Goal: Task Accomplishment & Management: Complete application form

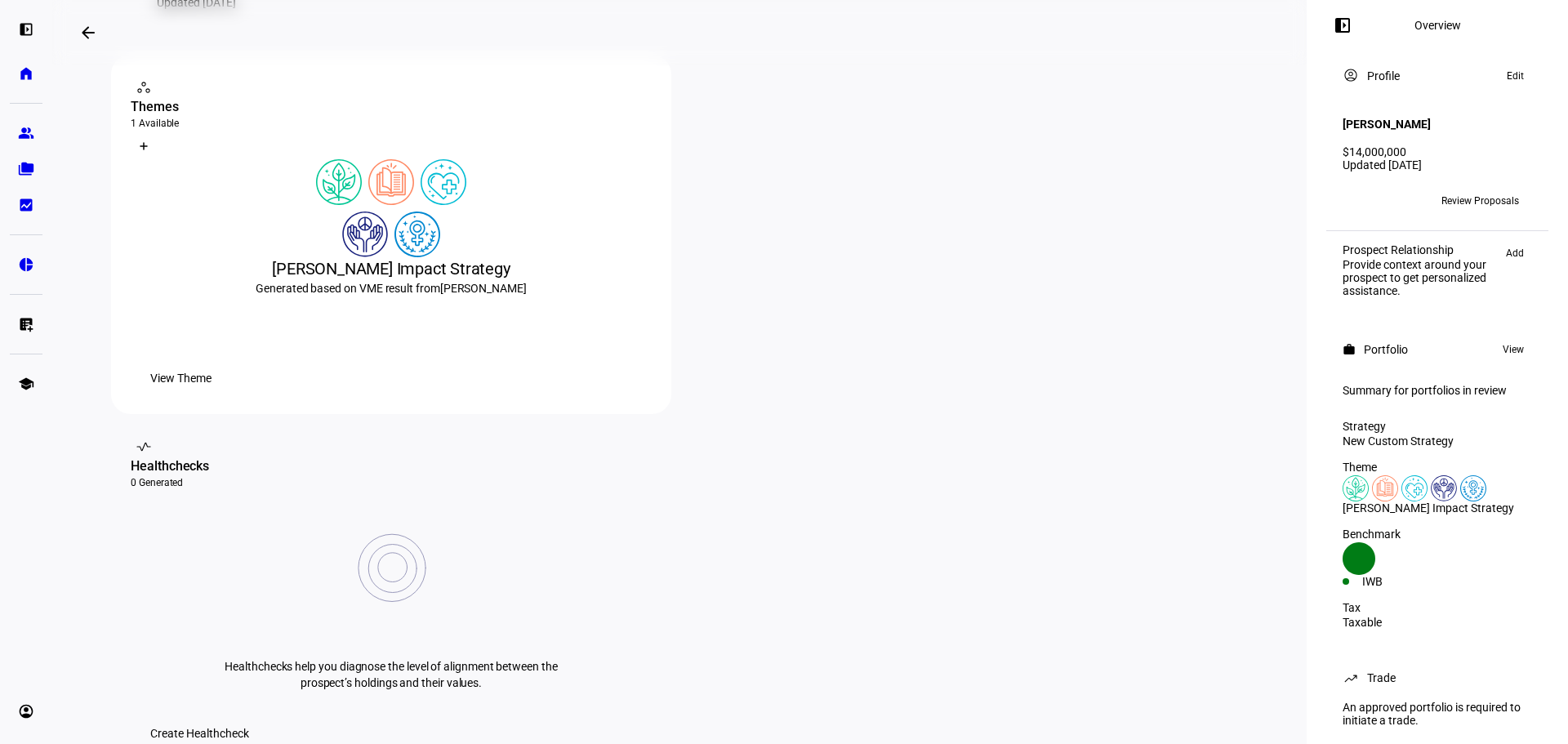
scroll to position [272, 0]
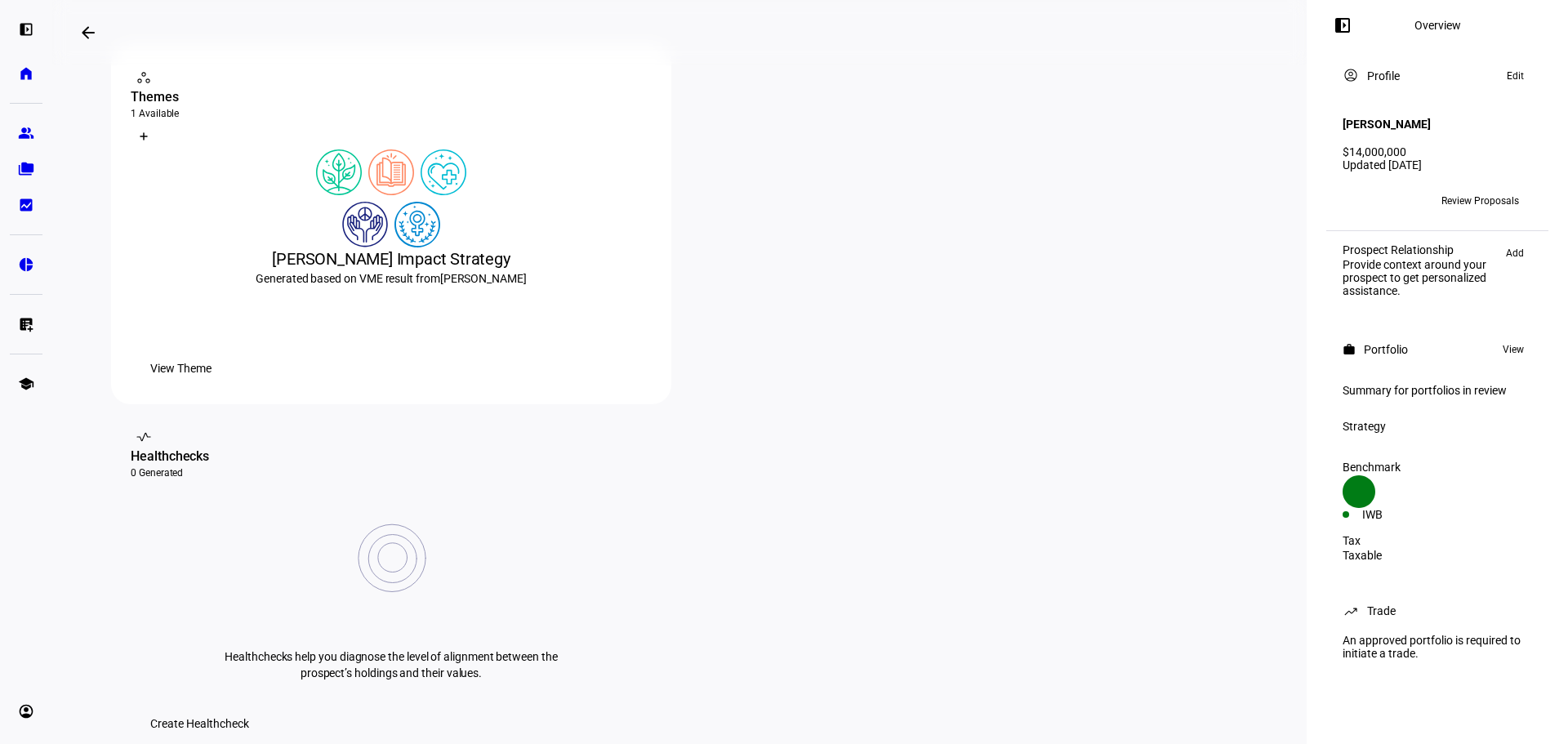
scroll to position [684, 0]
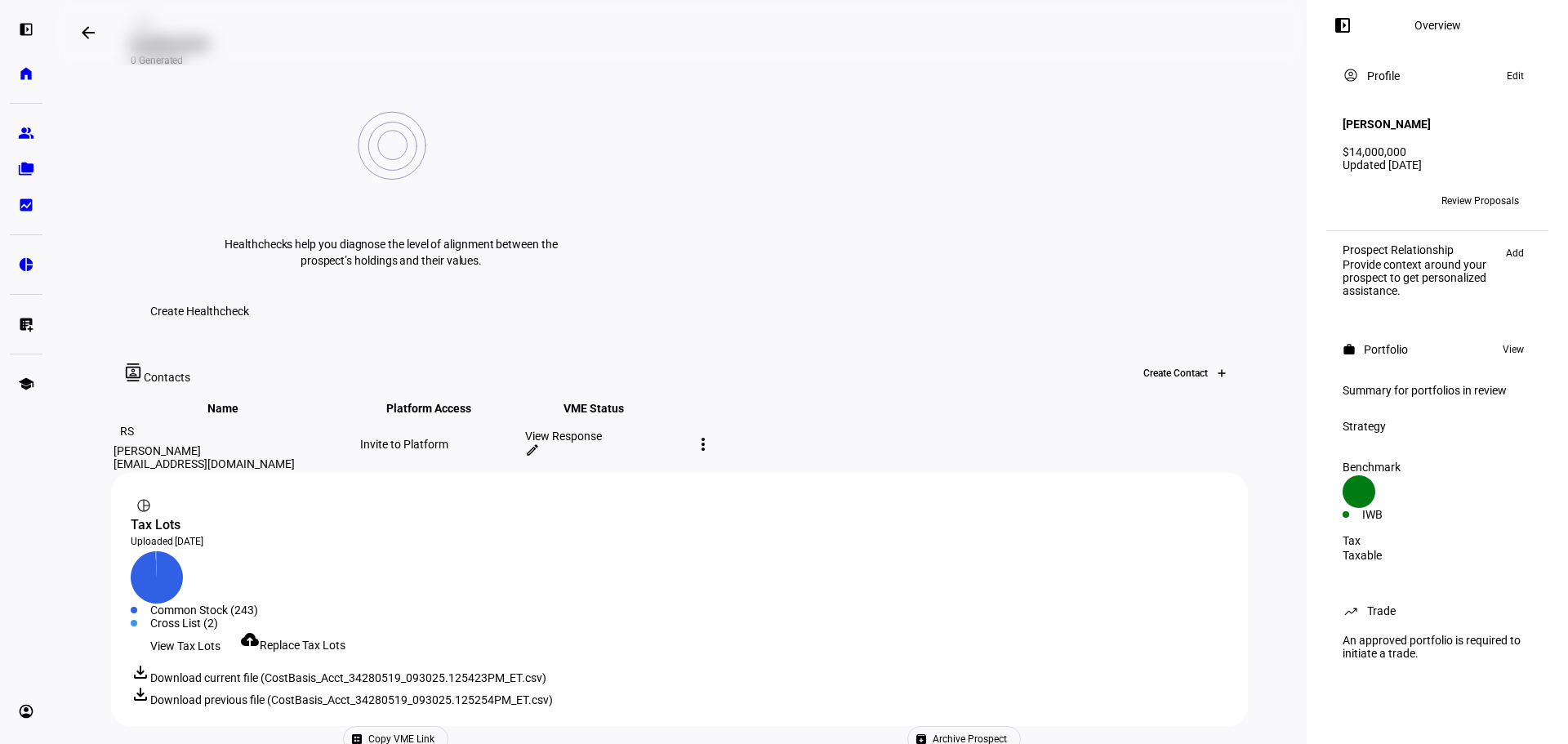
click at [1209, 360] on div at bounding box center [1221, 372] width 26 height 26
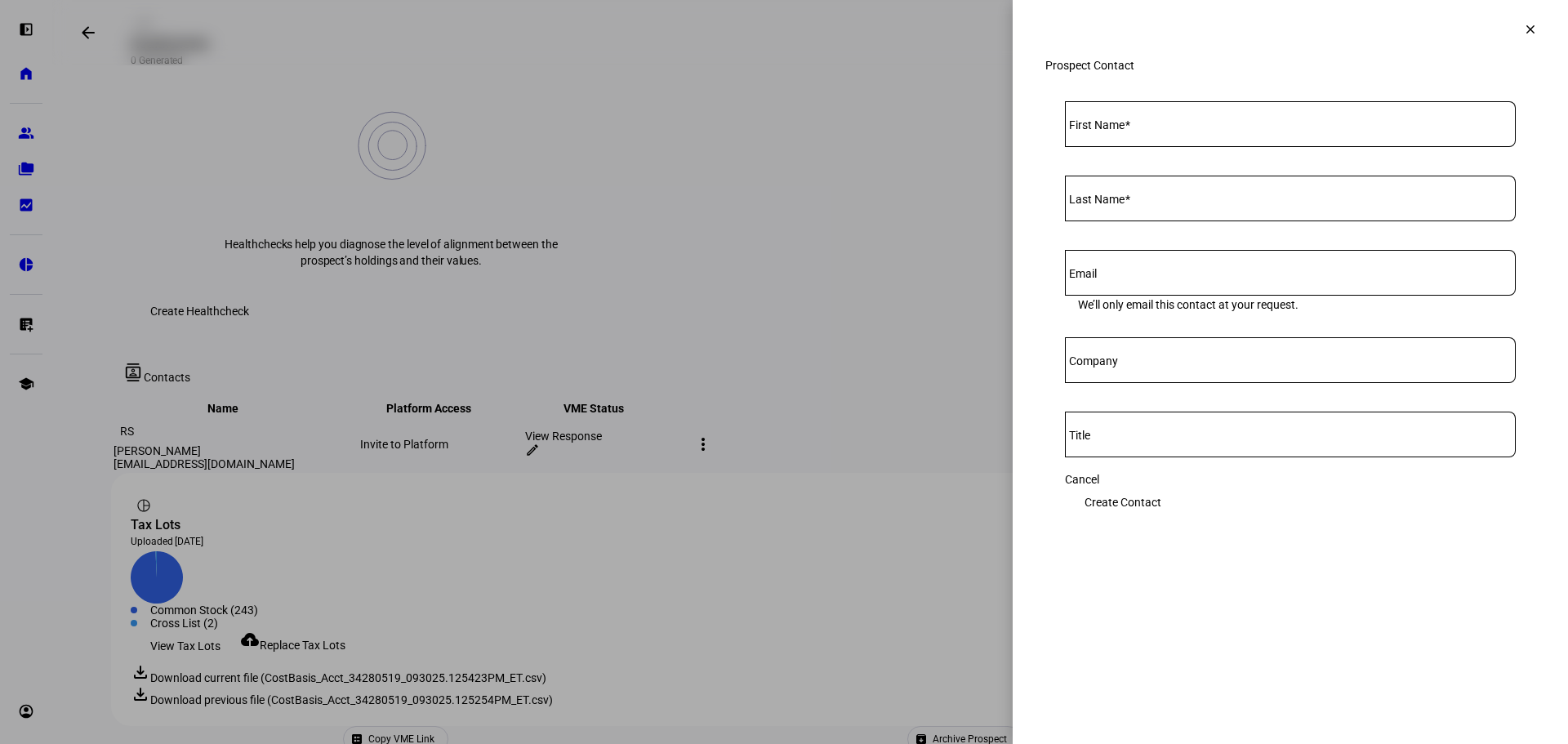
click at [1527, 35] on mat-icon "clear" at bounding box center [1531, 30] width 15 height 15
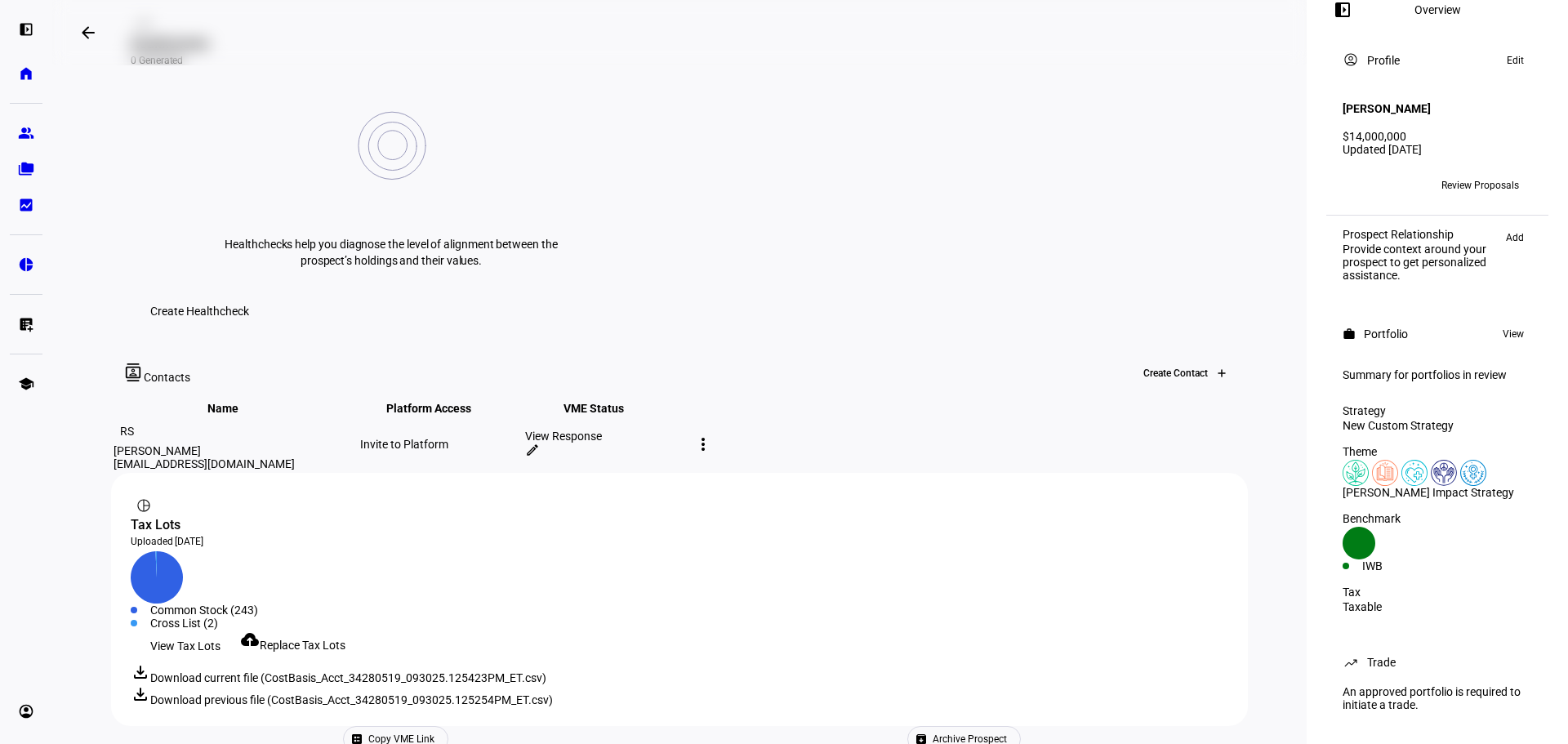
click at [1209, 360] on div at bounding box center [1221, 372] width 26 height 26
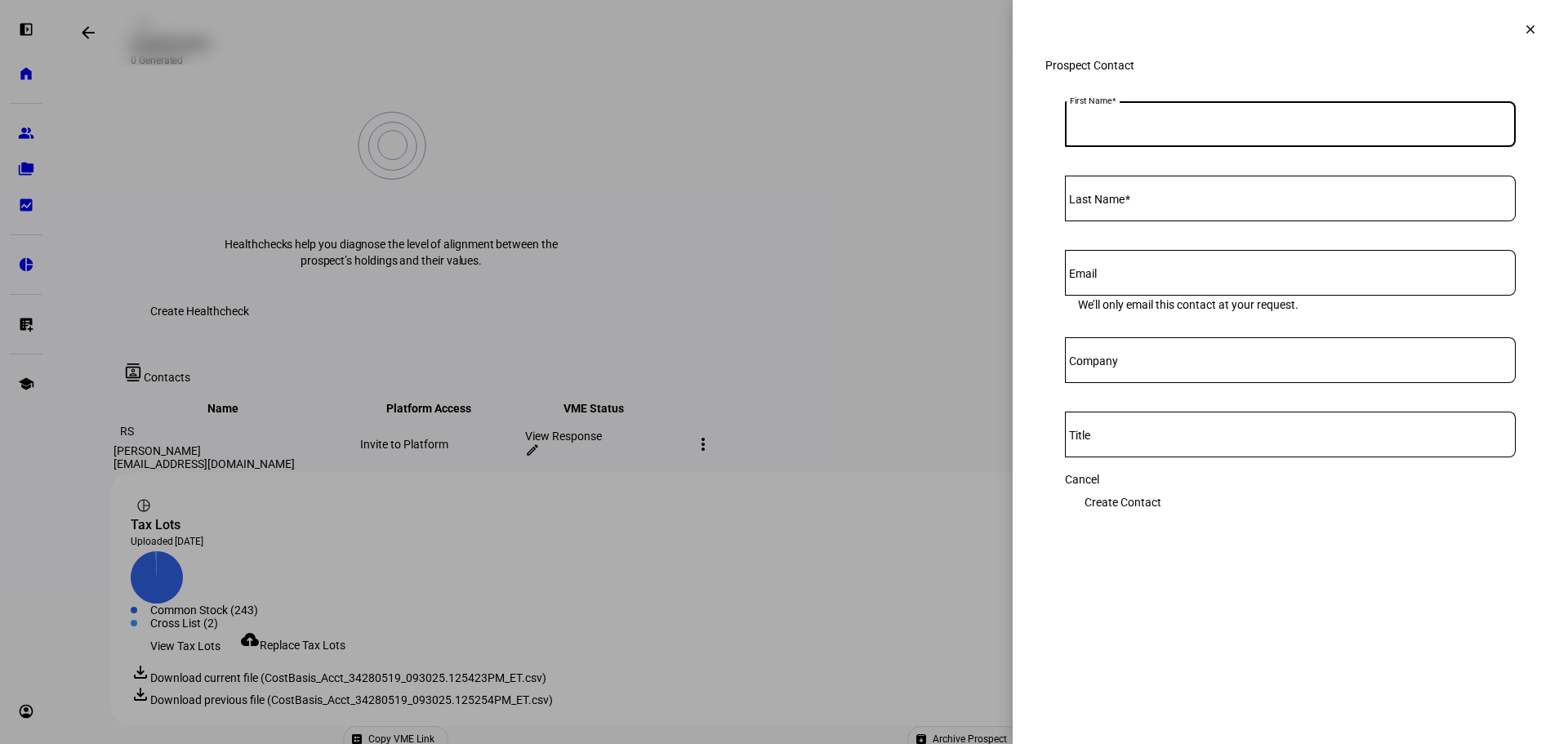
click at [1236, 127] on input "First Name" at bounding box center [1290, 121] width 451 height 13
paste input "First Brands Group"
type input "First Brands Group"
click at [1171, 147] on div at bounding box center [1290, 124] width 451 height 46
paste input "Rick Waltonsmith <waltonsmith@comcast.net>"
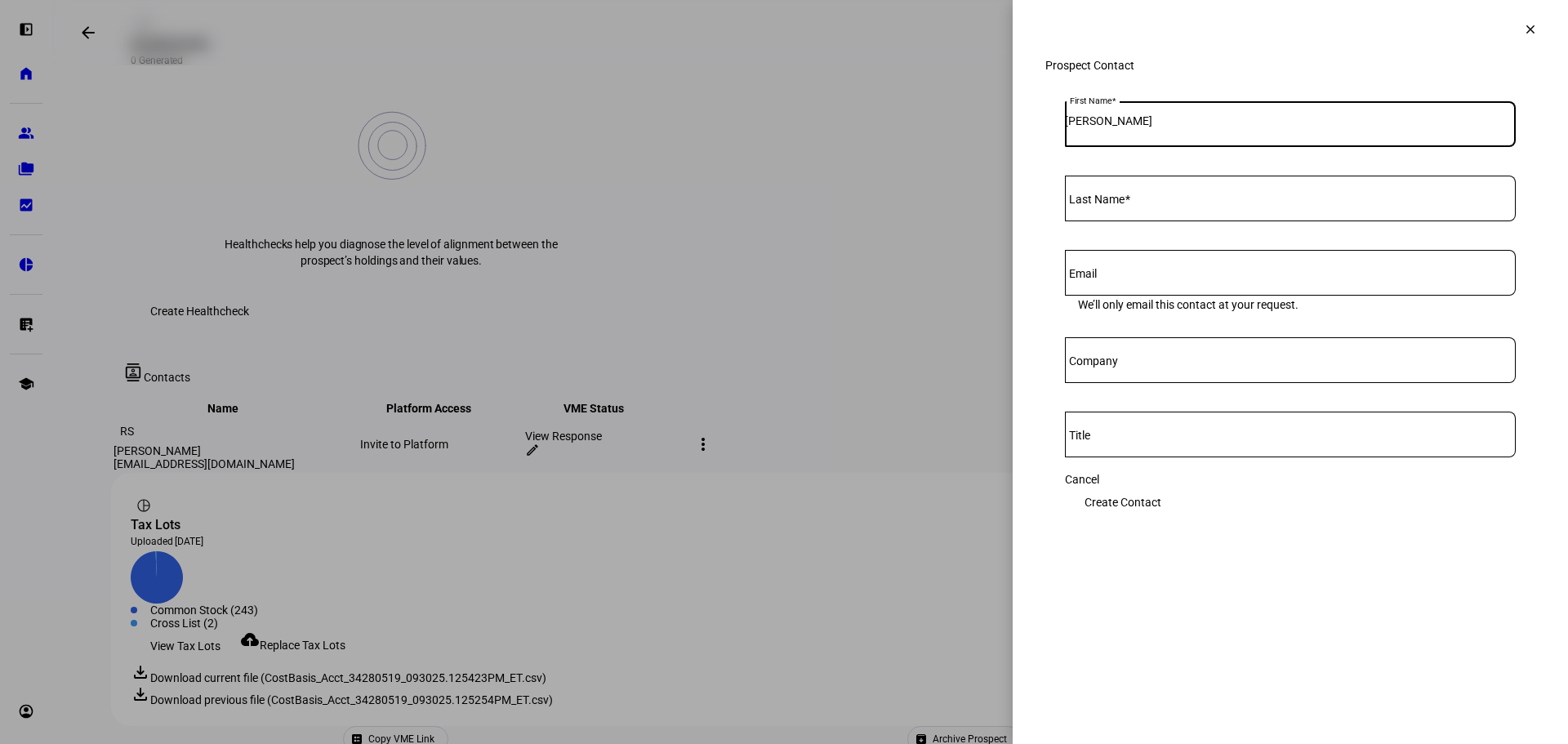
type input "Rick"
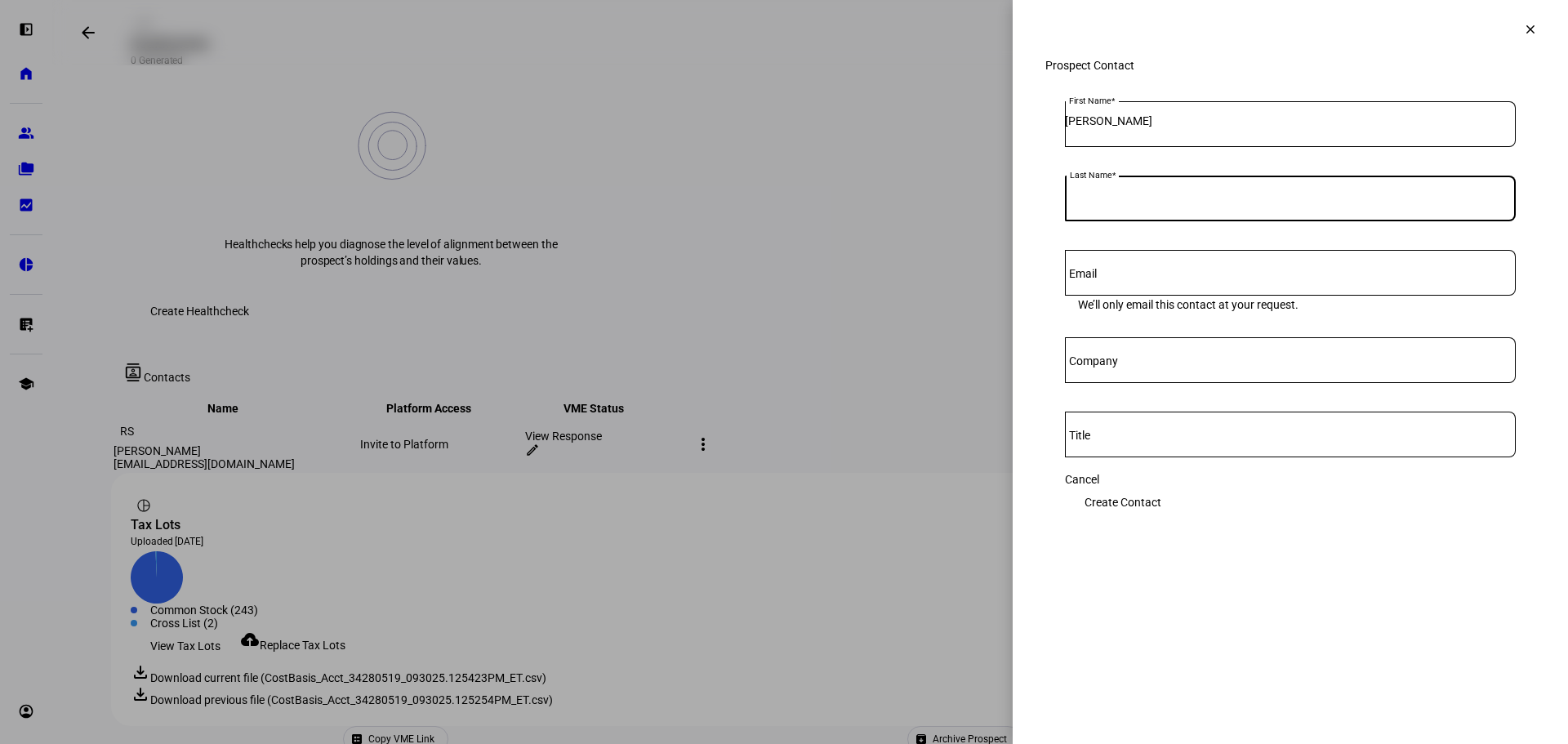
paste input "Waltonsmith <waltonsmith@comcast.net>"
type input "Waltonsmith"
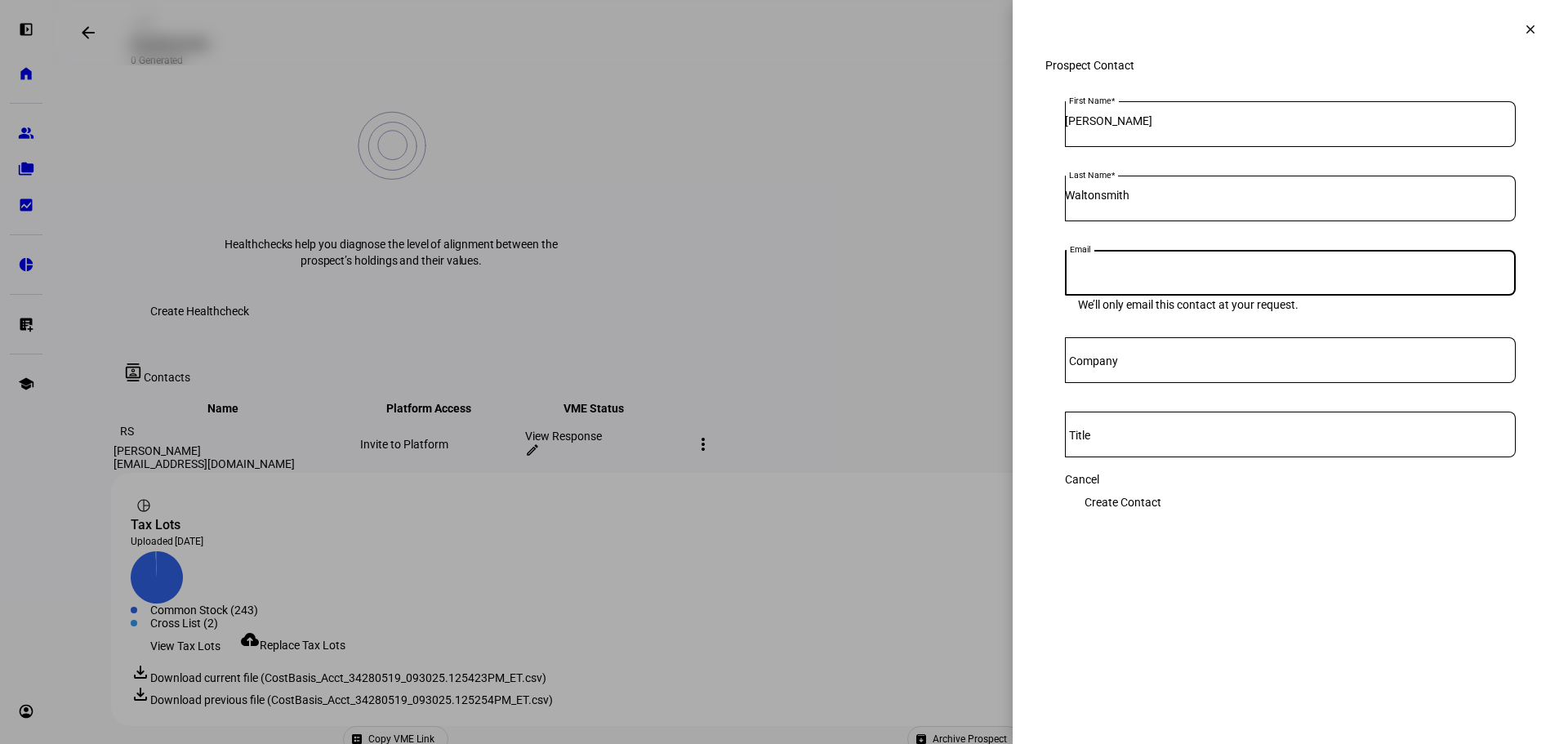
paste input "<waltonsmith@comcast.net>"
type input "waltonsmith@comcast.net"
click at [1161, 507] on span "Create Contact" at bounding box center [1122, 501] width 76 height 32
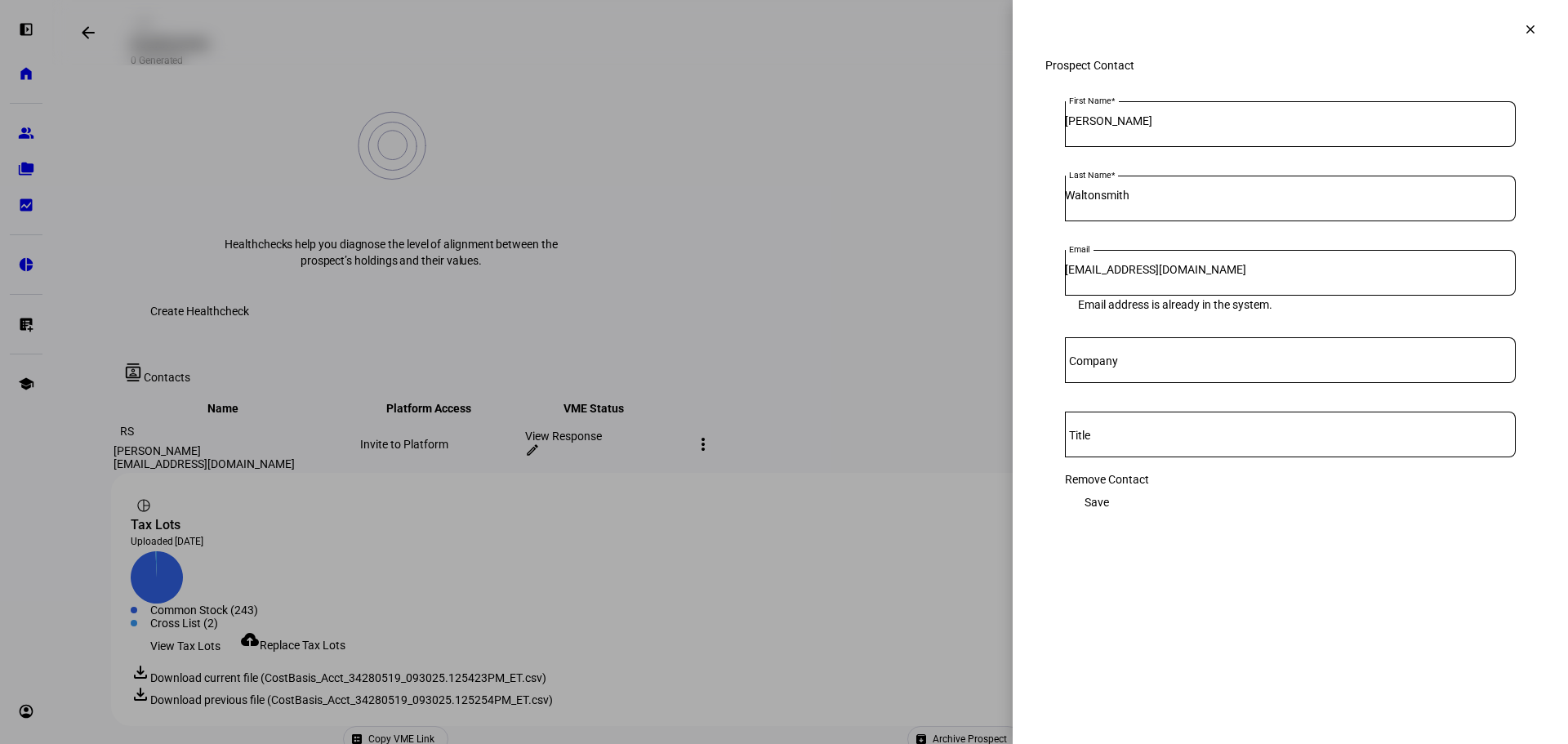
click at [1167, 130] on eth-form-card "First Name Rick Last Name Waltonsmith Email waltonsmith@comcast.net Email addre…" at bounding box center [1289, 309] width 490 height 456
drag, startPoint x: 1118, startPoint y: 174, endPoint x: 1145, endPoint y: 141, distance: 42.6
click at [1124, 162] on mat-form-field "First Name Rick" at bounding box center [1290, 132] width 451 height 62
drag, startPoint x: 1145, startPoint y: 141, endPoint x: 1201, endPoint y: 140, distance: 56.0
click at [1148, 140] on div "Rick" at bounding box center [1290, 124] width 451 height 46
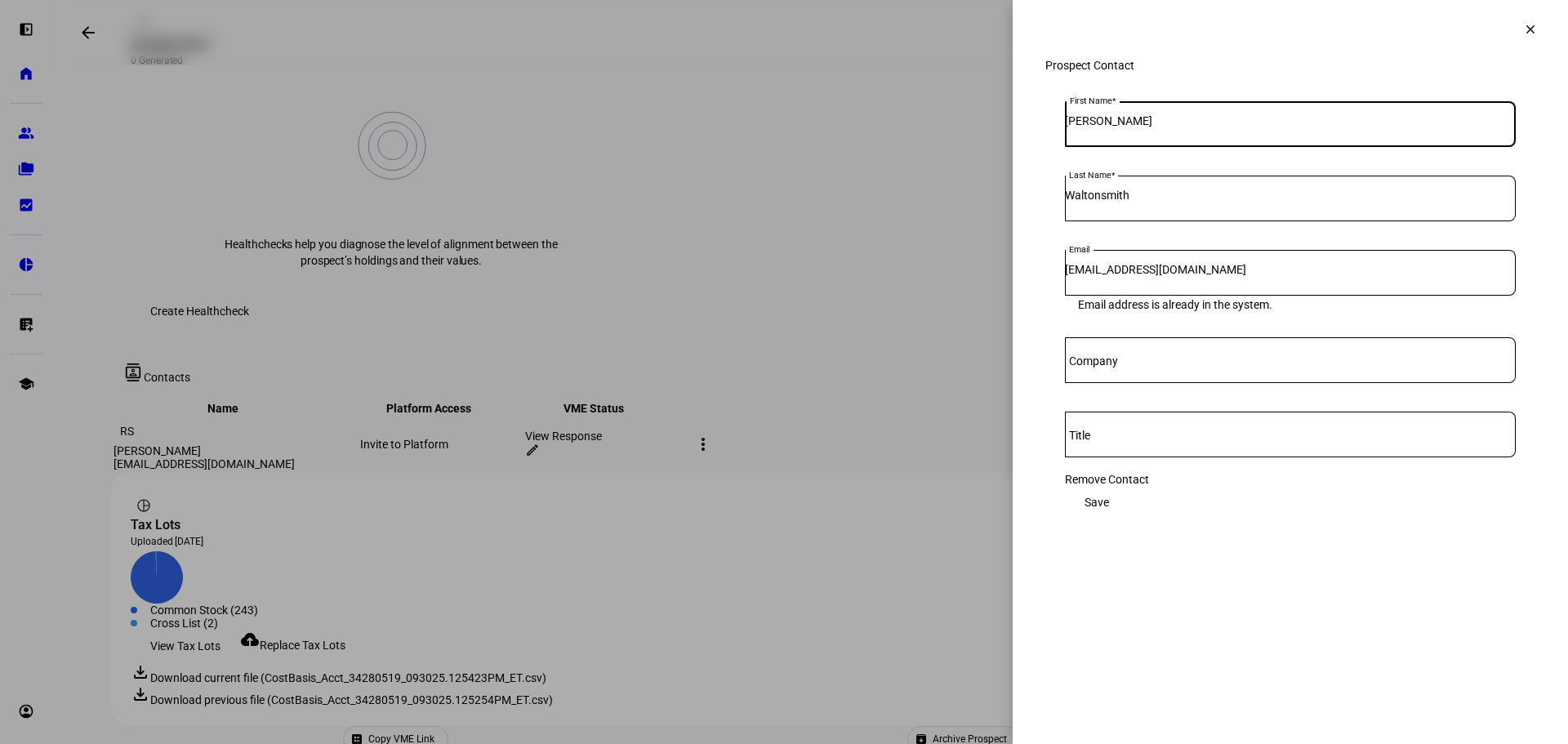
drag, startPoint x: 1201, startPoint y: 140, endPoint x: 1194, endPoint y: 149, distance: 11.4
click at [1194, 147] on div "Rick" at bounding box center [1290, 124] width 451 height 46
paste input "Nathan Peabody <drnatep@gmail.com>"
type input "Nathan"
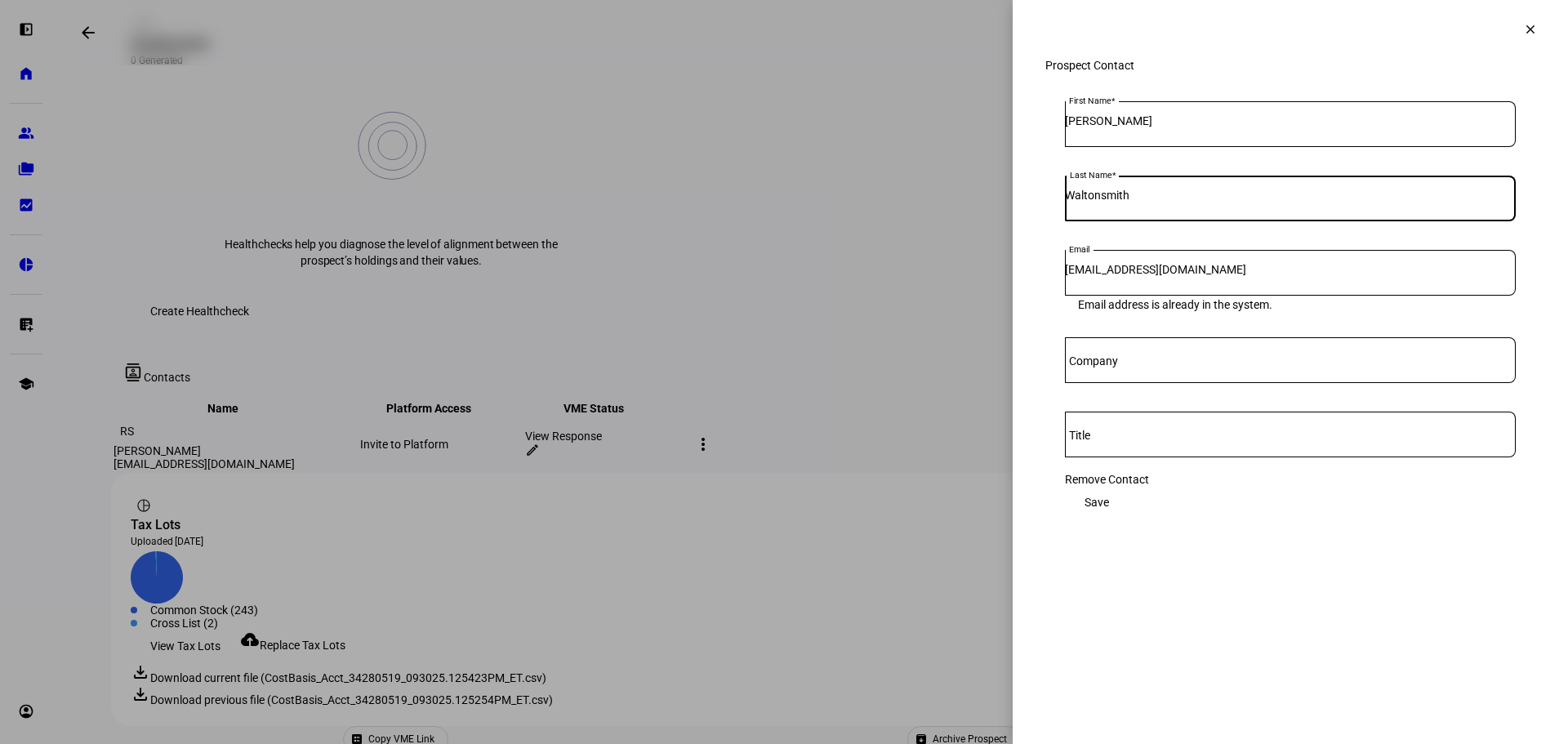
paste input "Peabody <drnatep@gmail.com>"
type input "Peabody"
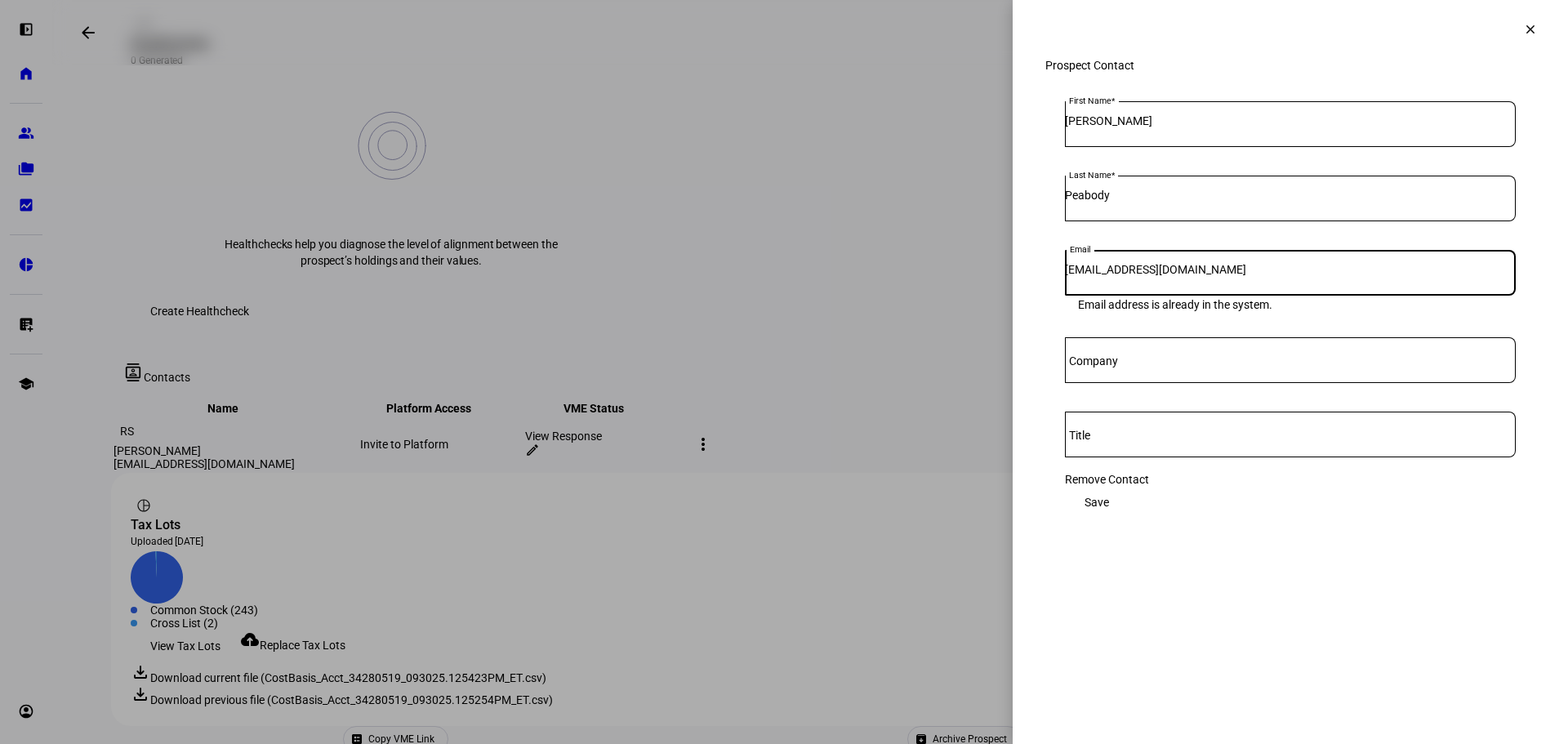
paste input "<drnatep@gmail.com>"
type input "drnatep@gmail.com"
click at [1109, 517] on span "Save" at bounding box center [1096, 501] width 24 height 32
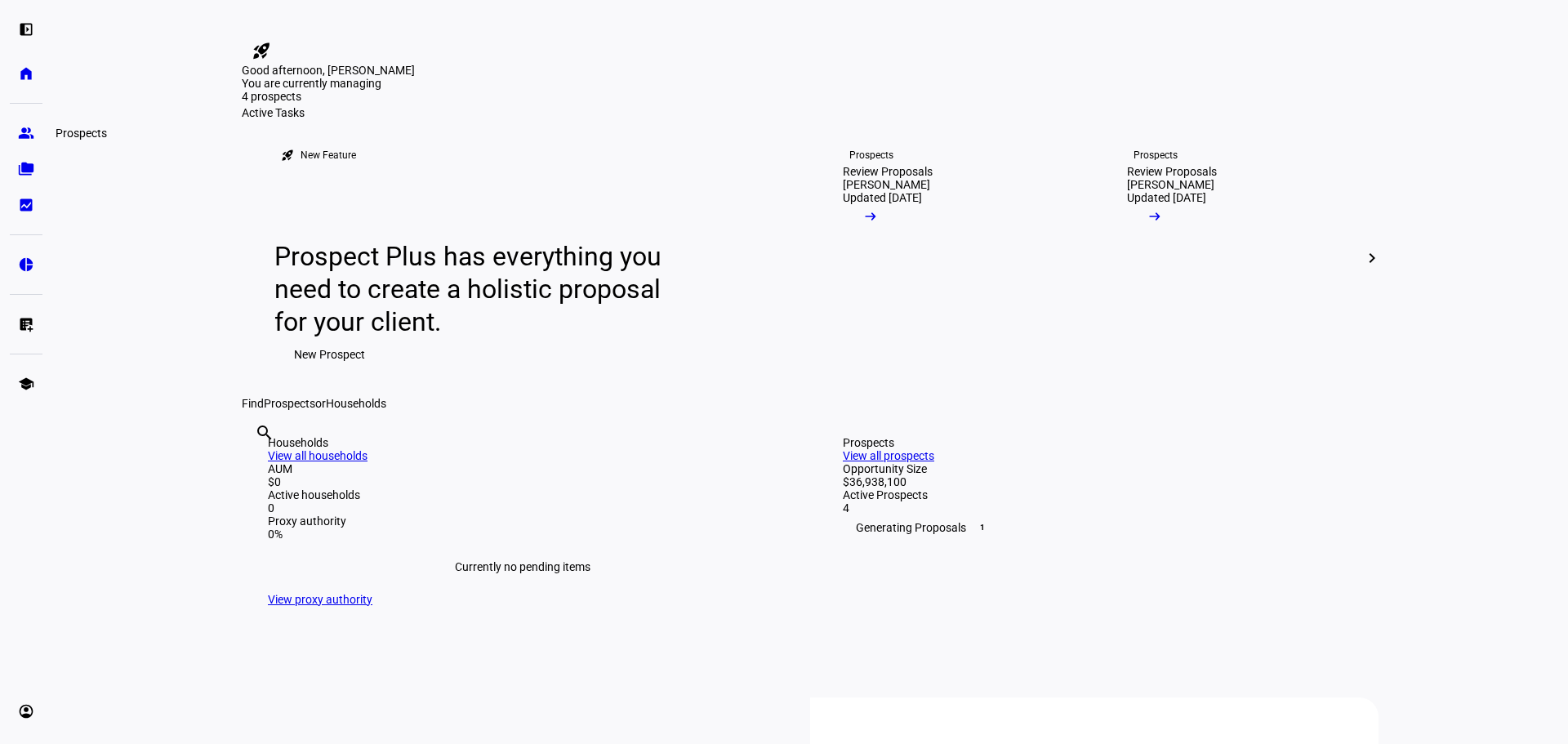
click at [23, 135] on eth-mat-symbol "group" at bounding box center [27, 133] width 17 height 17
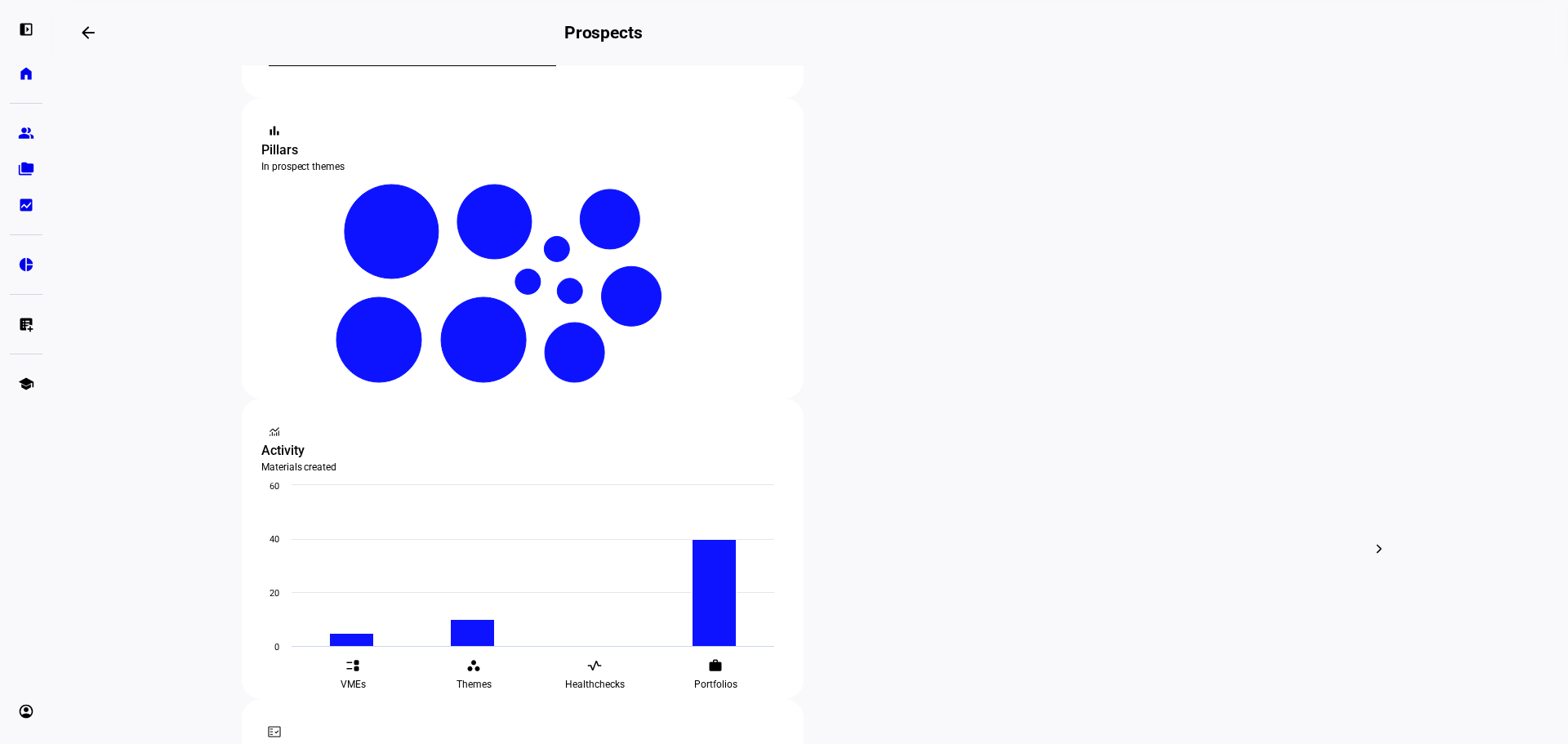
scroll to position [272, 0]
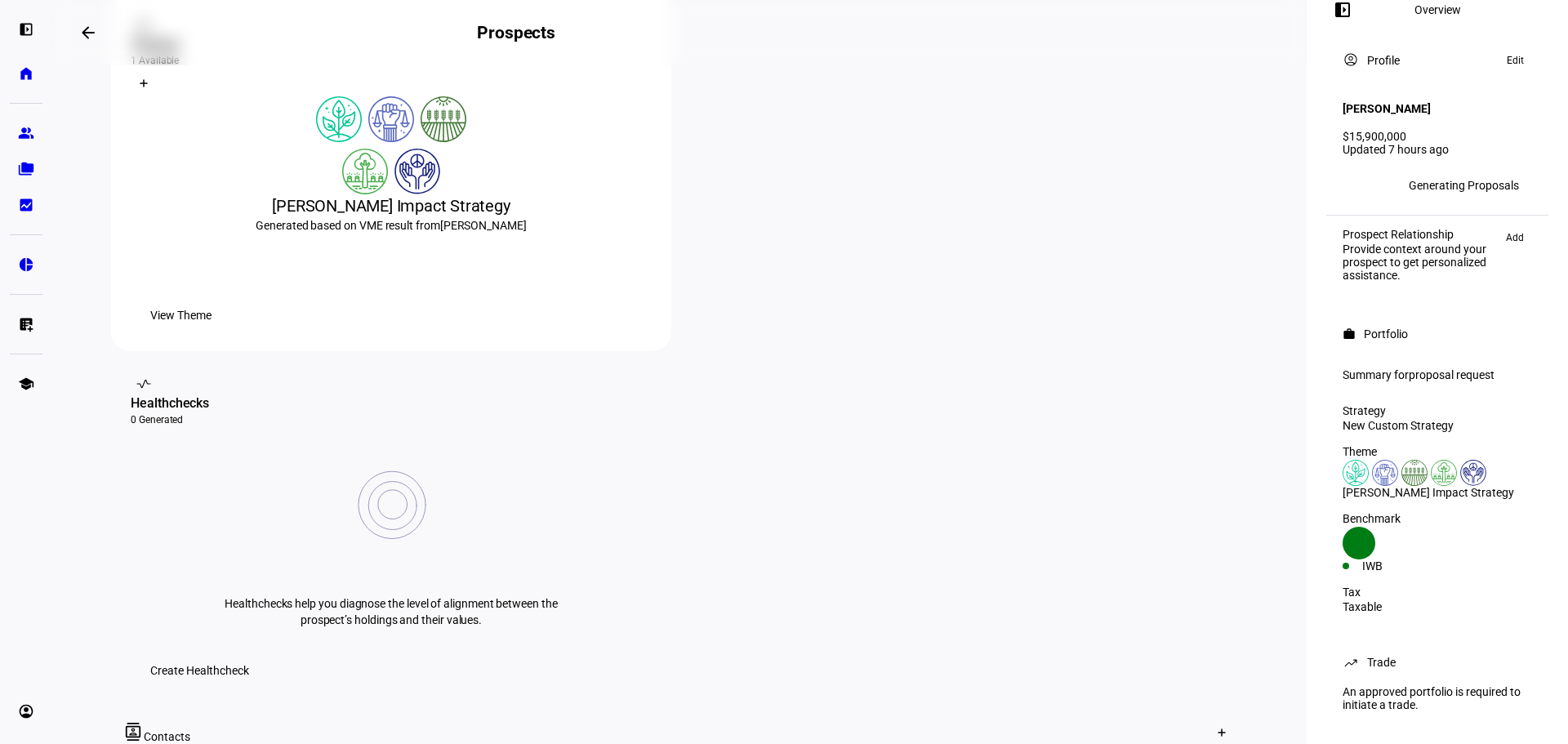
scroll to position [544, 0]
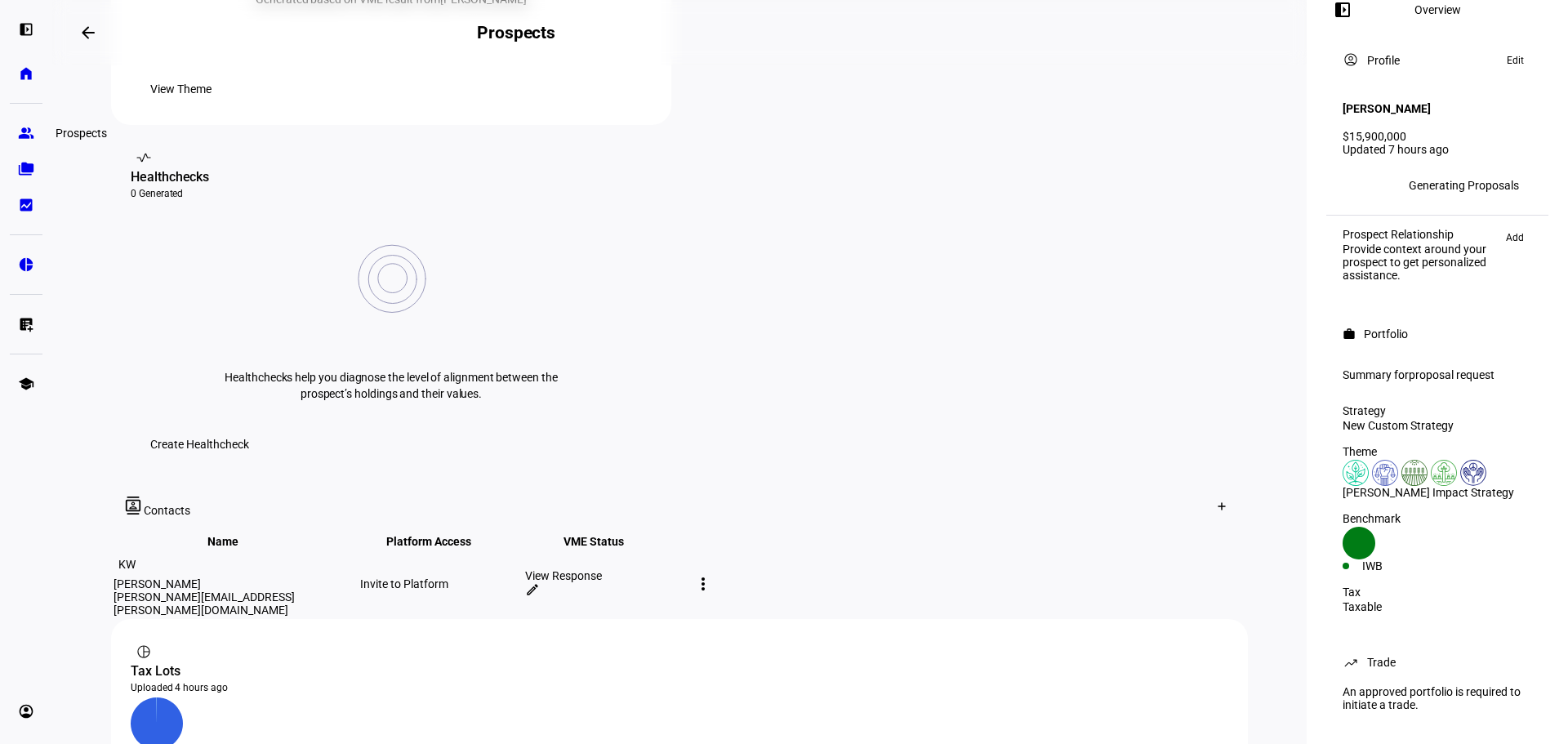
click at [36, 135] on link "group Prospects" at bounding box center [26, 132] width 32 height 32
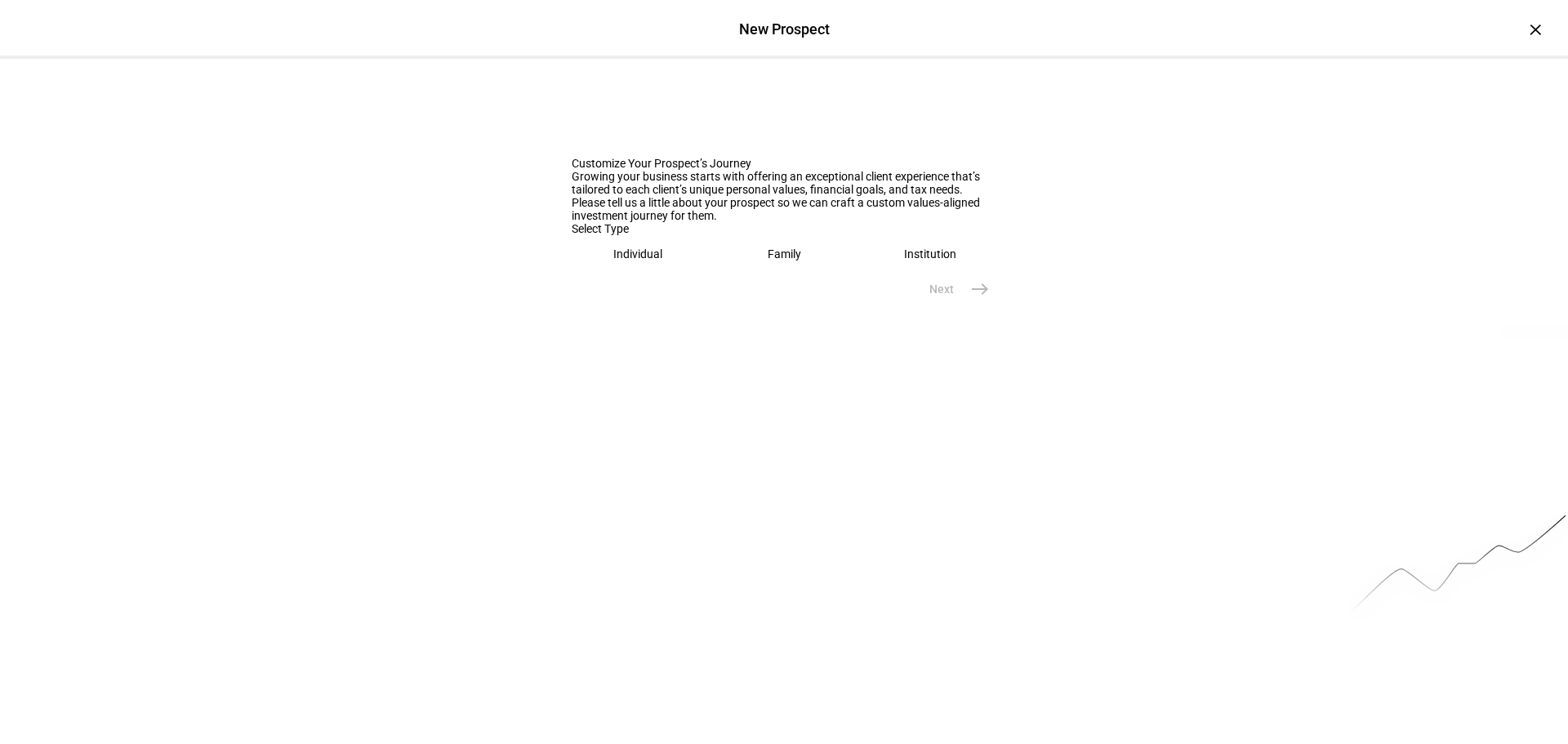
click at [574, 273] on eth-mega-radio-button "Individual" at bounding box center [639, 254] width 133 height 37
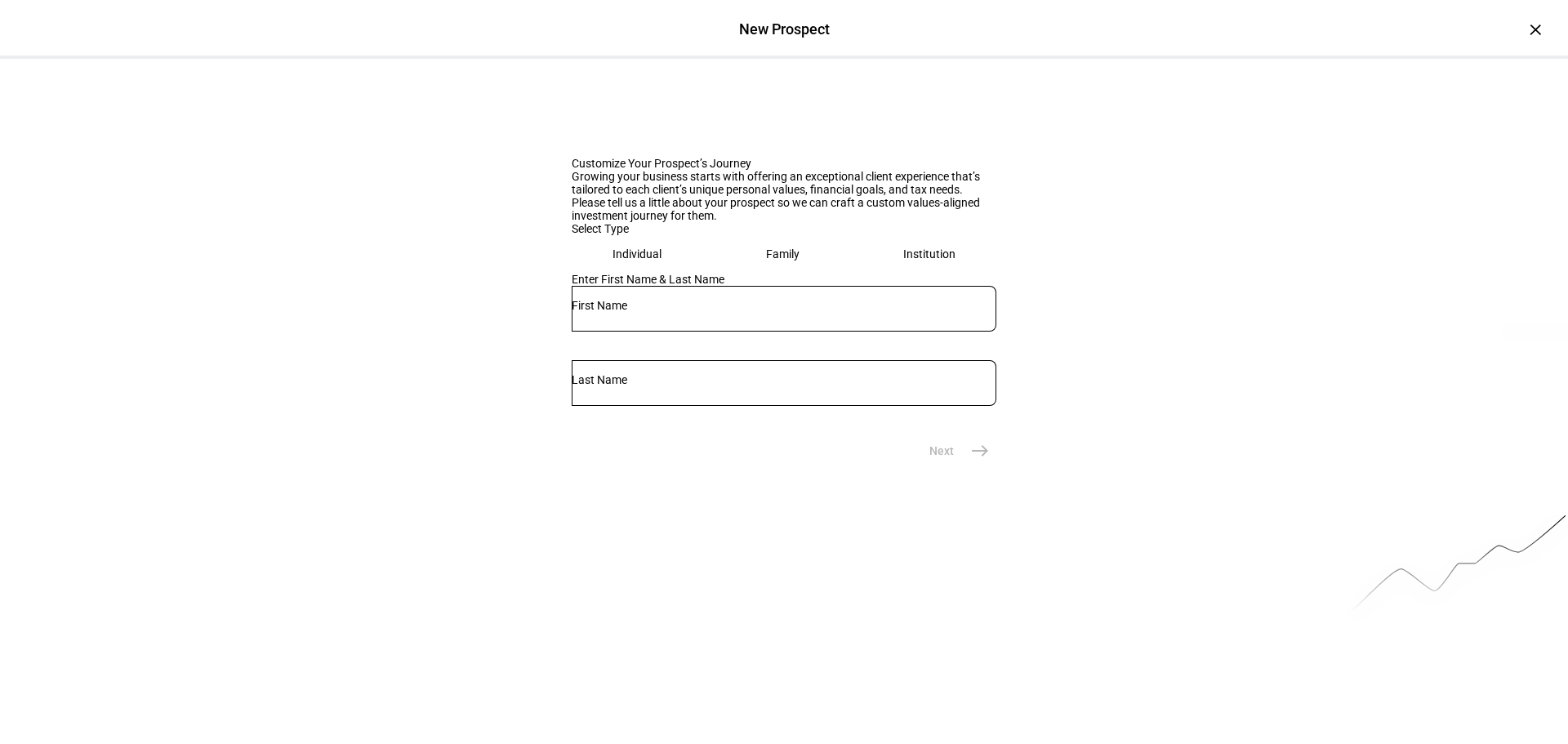
drag, startPoint x: 600, startPoint y: 551, endPoint x: 623, endPoint y: 537, distance: 26.9
click at [600, 332] on div at bounding box center [784, 308] width 425 height 46
click at [623, 312] on input "text" at bounding box center [784, 305] width 425 height 13
type input "Kathy"
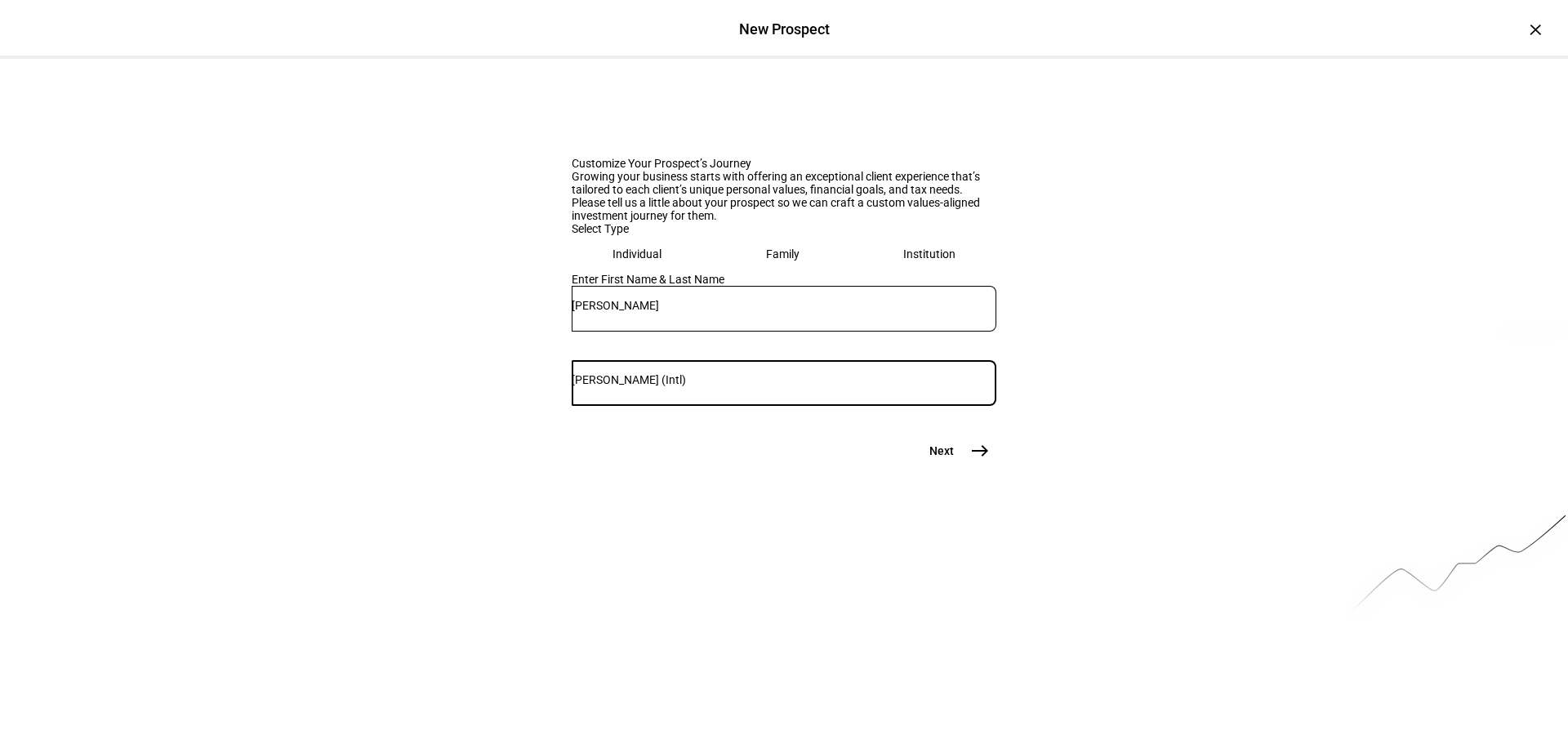
type input "Washienko (Intl)"
click at [974, 461] on mat-icon "east" at bounding box center [980, 451] width 20 height 20
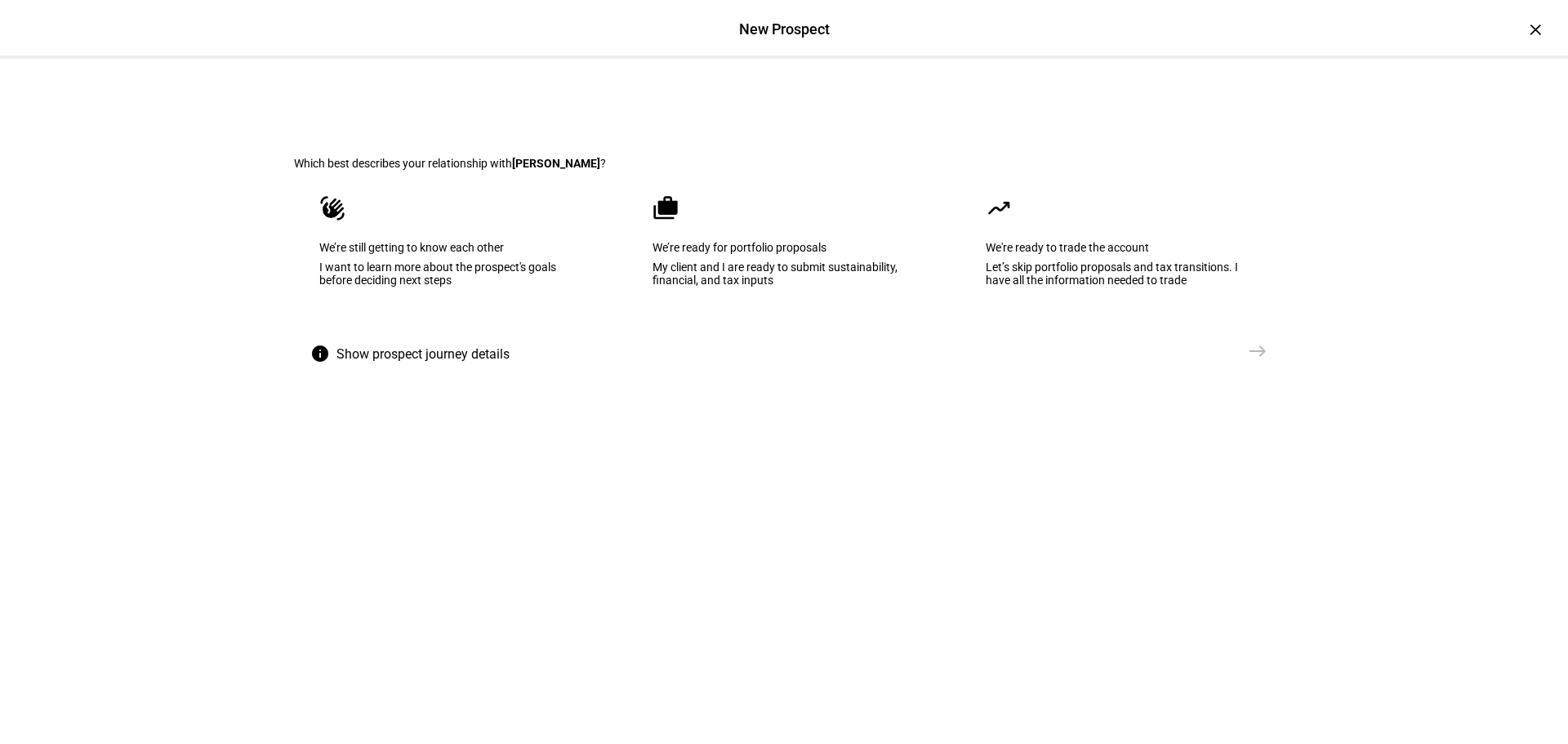
click at [802, 287] on div "My client and I are ready to submit sustainability, financial, and tax inputs" at bounding box center [784, 273] width 263 height 26
click at [1224, 359] on span "Create Prospect Profile" at bounding box center [1171, 352] width 121 height 17
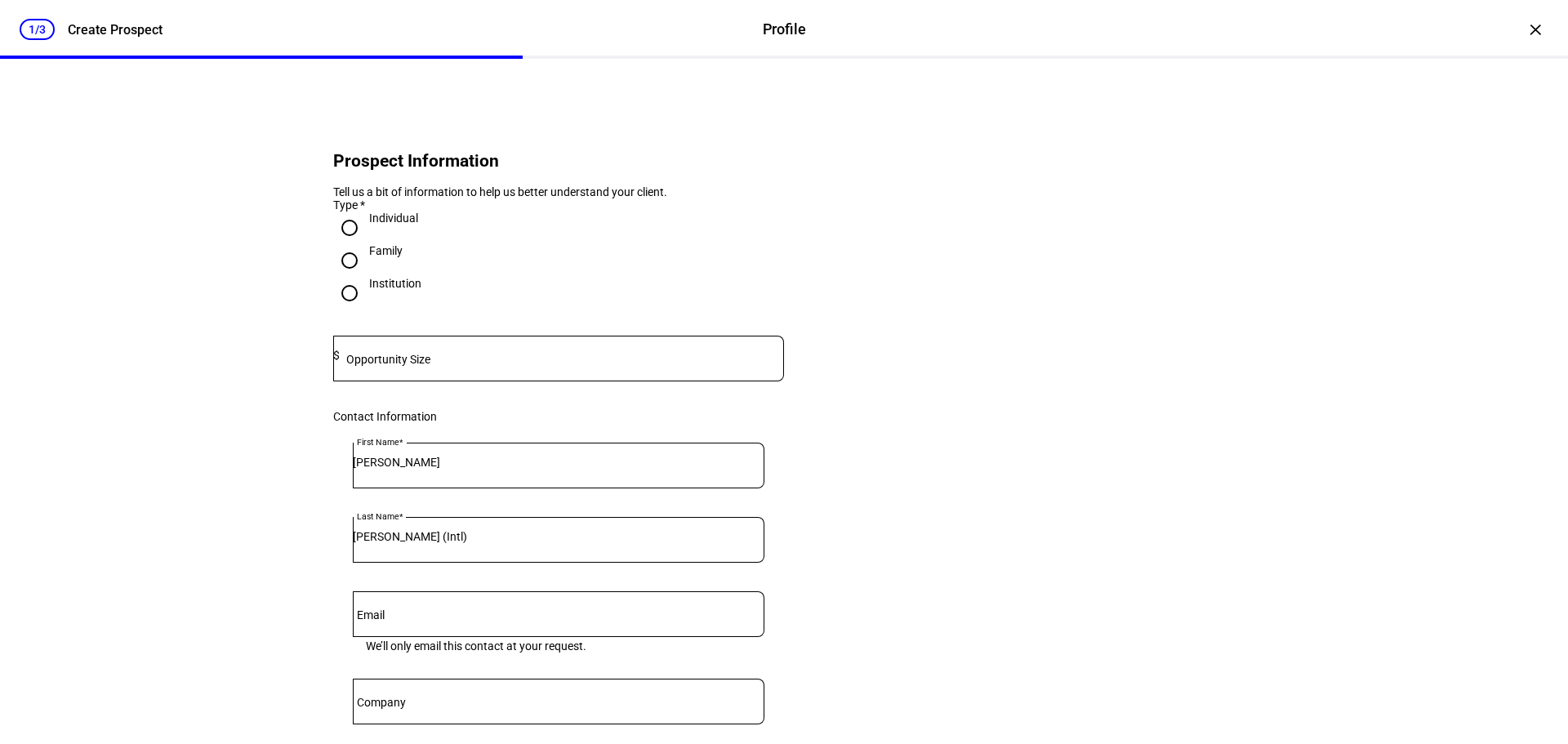
scroll to position [272, 0]
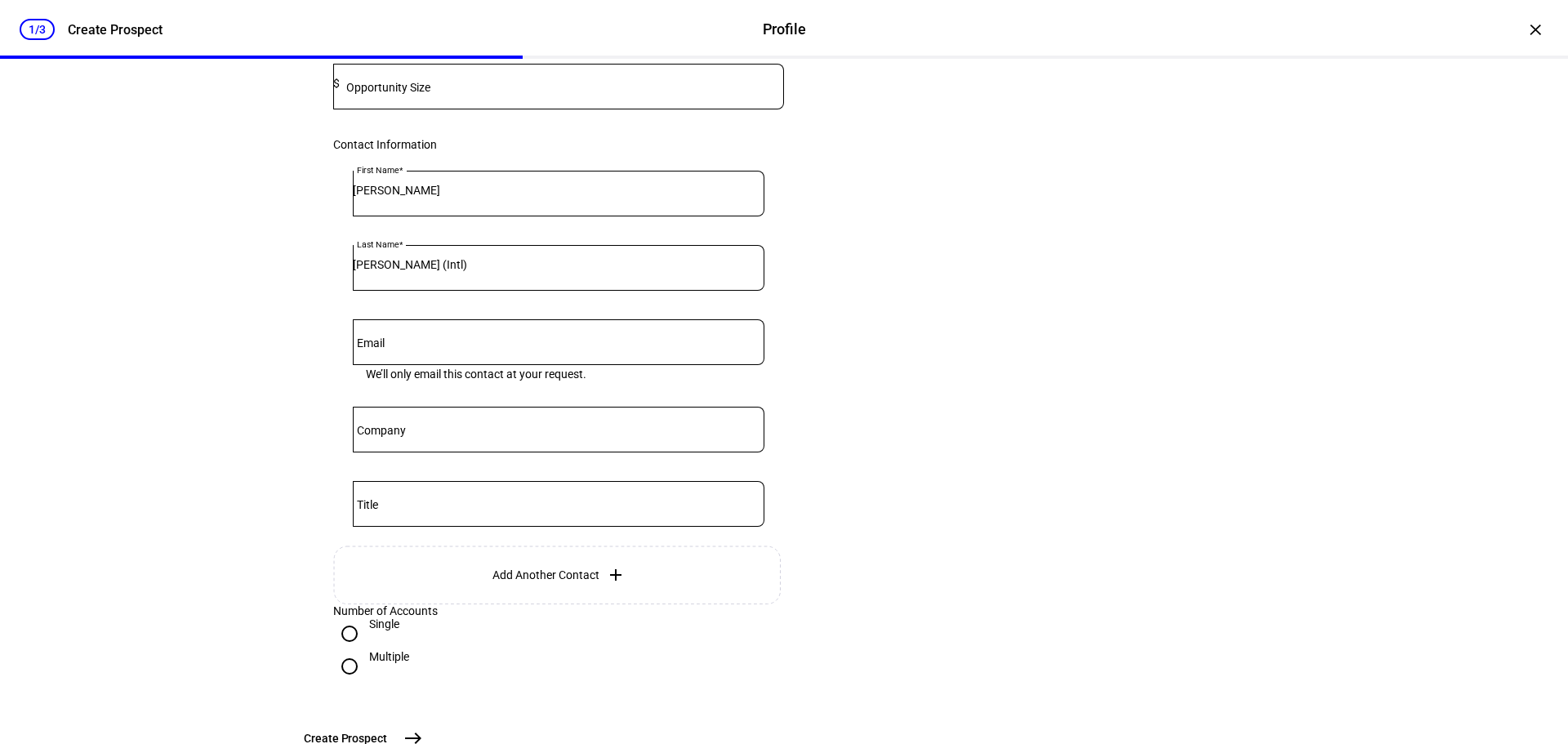
click at [727, 110] on div at bounding box center [562, 86] width 444 height 46
type input "5,800,000"
click at [1191, 460] on eth-form-card "Prospect Information Tell us a bit of information to help us better understand …" at bounding box center [784, 273] width 980 height 895
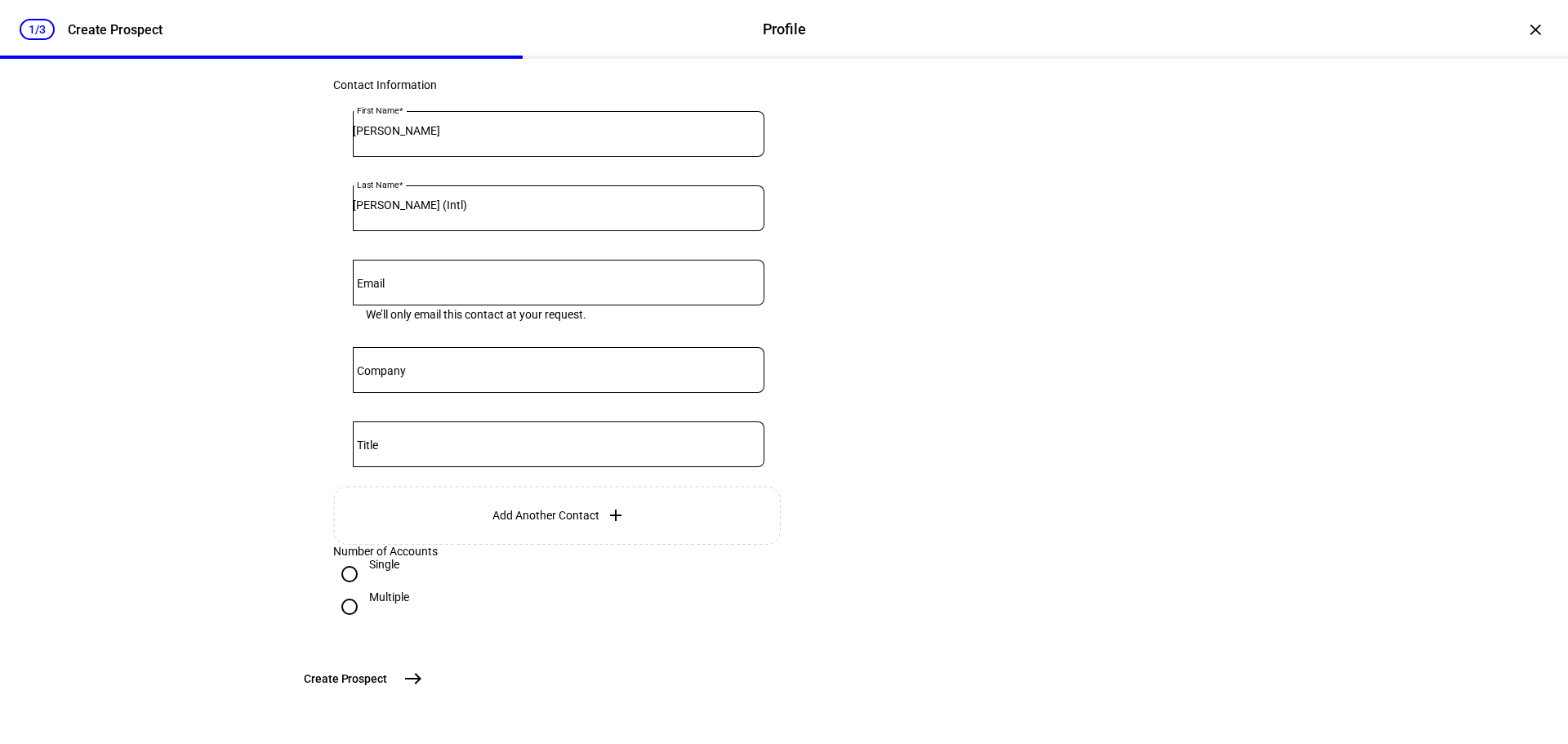
click at [430, 680] on button "Create Prospect east" at bounding box center [362, 678] width 136 height 32
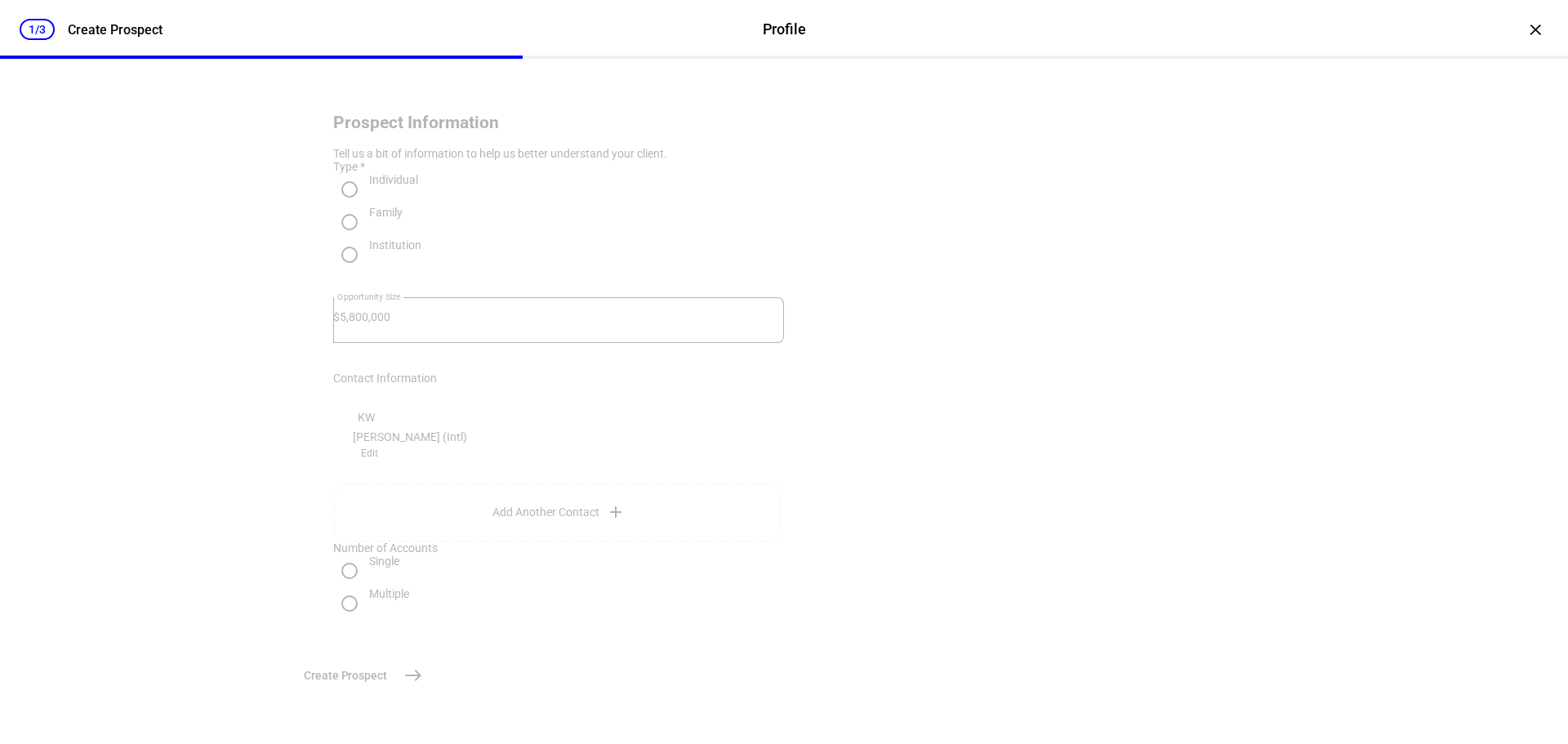
scroll to position [0, 0]
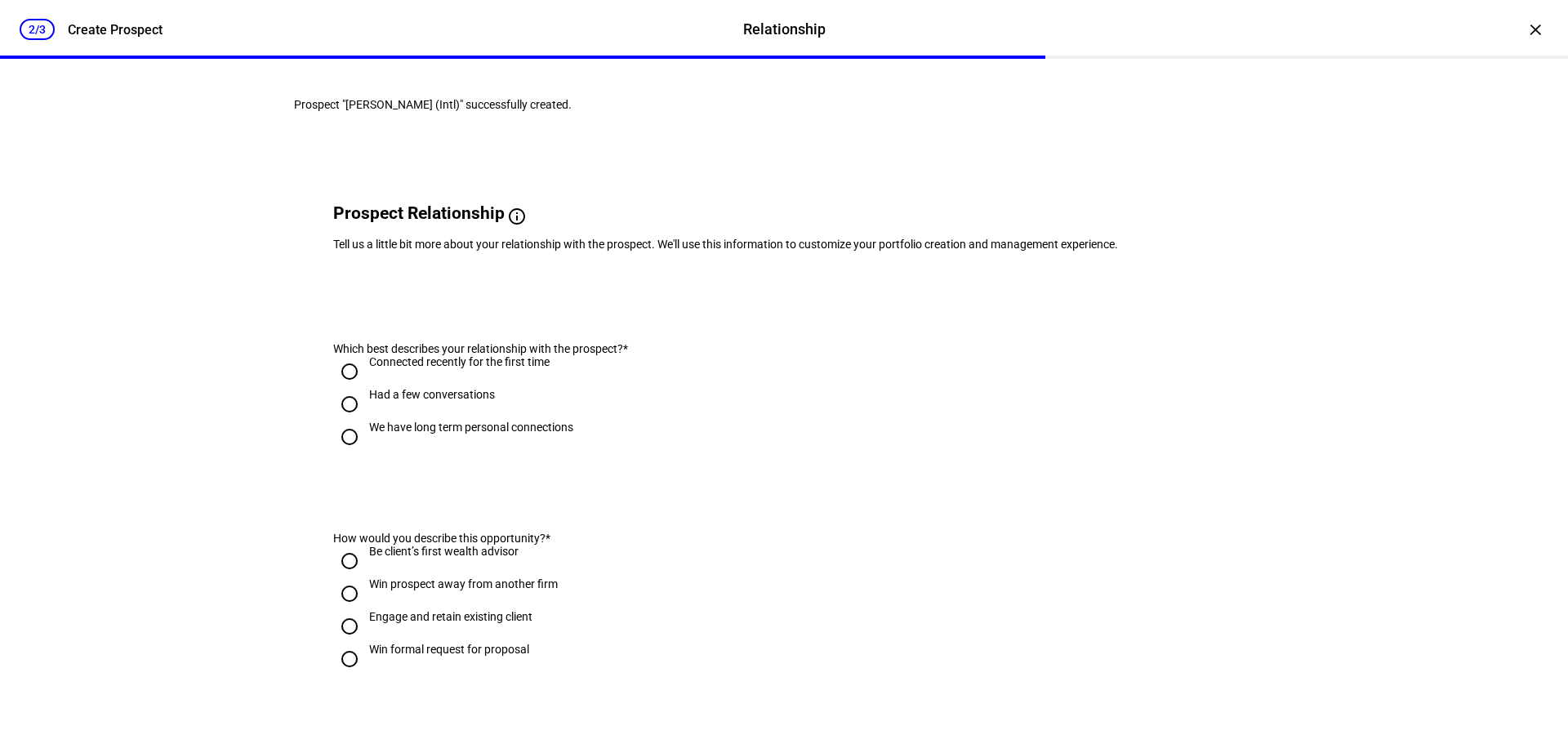
click at [459, 450] on div "We have long term personal connections" at bounding box center [471, 435] width 205 height 29
click at [366, 453] on input "We have long term personal connections" at bounding box center [349, 436] width 32 height 32
radio input "true"
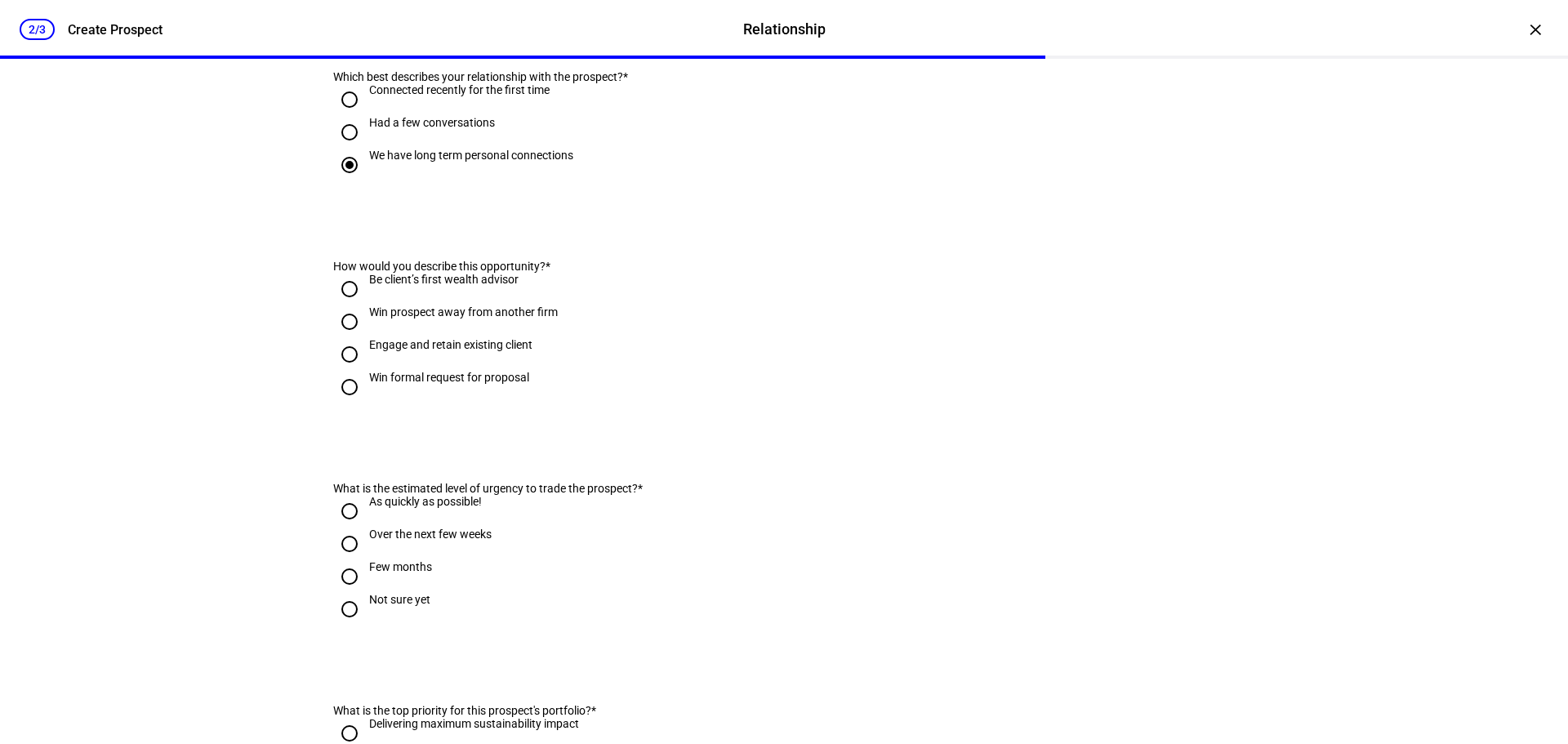
click at [466, 351] on div "Engage and retain existing client" at bounding box center [451, 345] width 163 height 13
click at [466, 351] on div "Engage and retain existing client" at bounding box center [451, 345] width 163 height 13
click at [366, 371] on input "Engage and retain existing client" at bounding box center [349, 354] width 32 height 32
radio input "true"
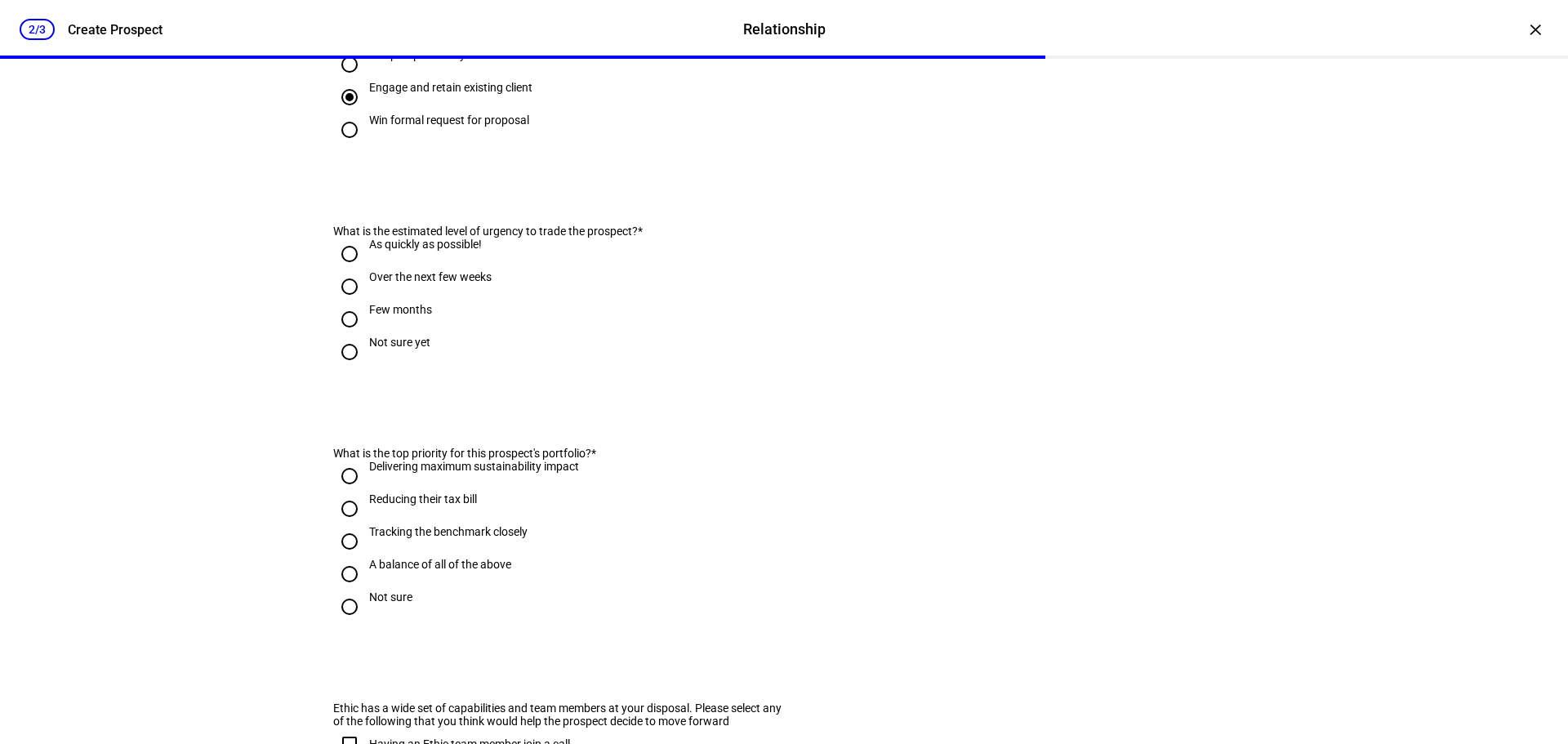
scroll to position [544, 0]
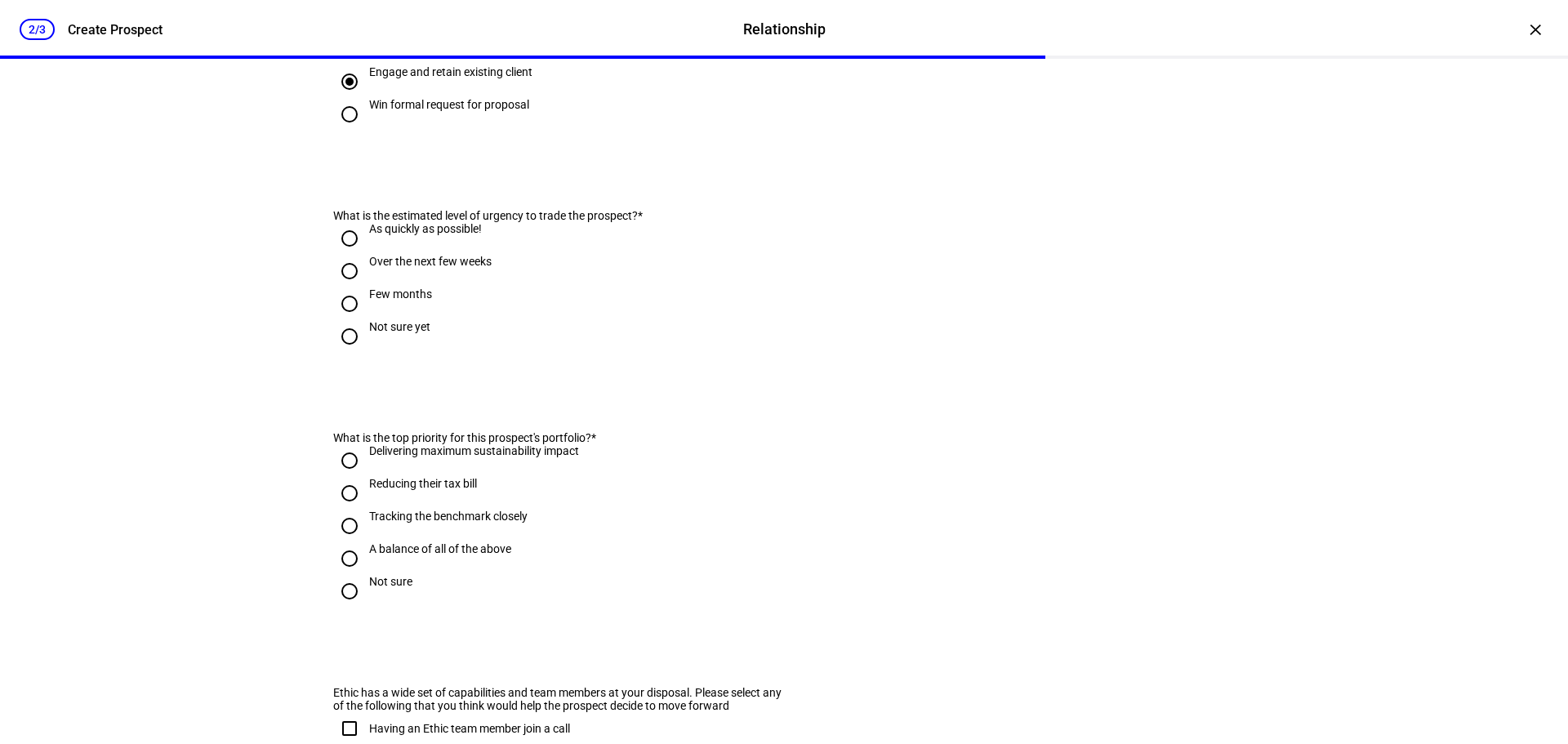
click at [459, 268] on div "Over the next few weeks" at bounding box center [430, 261] width 122 height 13
click at [366, 288] on input "Over the next few weeks" at bounding box center [349, 270] width 32 height 32
radio input "true"
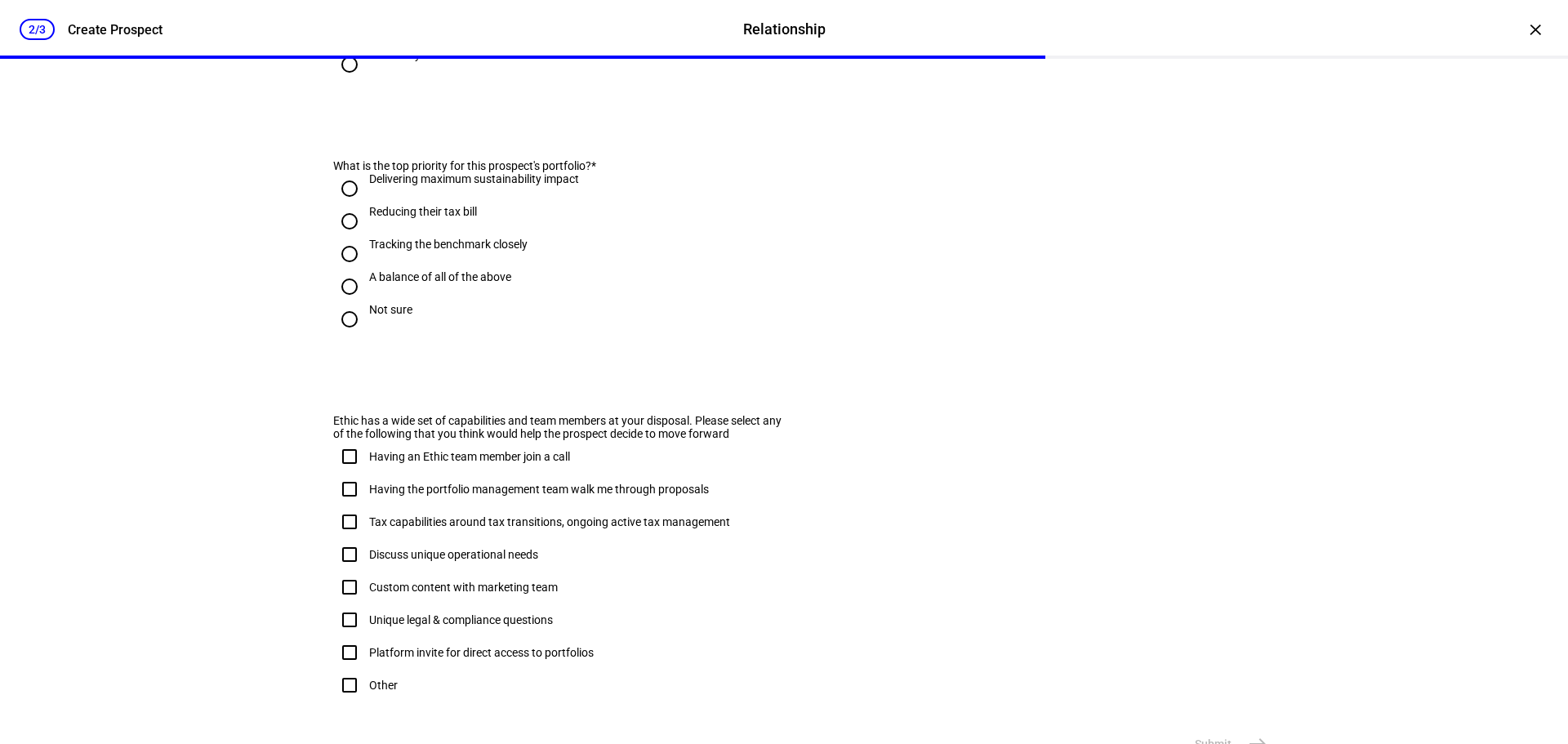
drag, startPoint x: 560, startPoint y: 254, endPoint x: 574, endPoint y: 210, distance: 46.2
click at [560, 202] on div "Delivering maximum sustainability impact" at bounding box center [474, 186] width 210 height 29
click at [366, 205] on input "Delivering maximum sustainability impact" at bounding box center [349, 188] width 32 height 32
radio input "true"
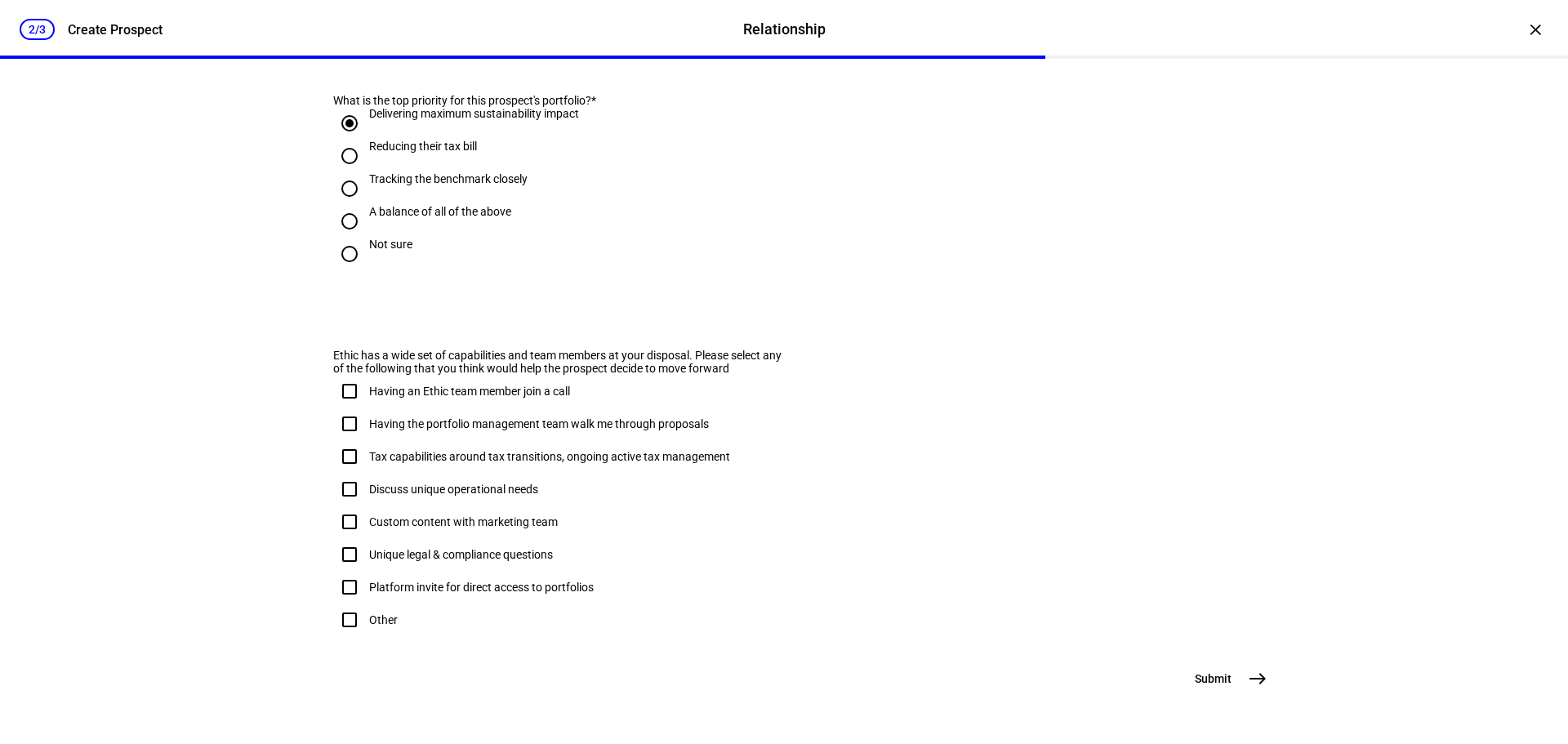
click at [357, 604] on input "Other" at bounding box center [349, 619] width 32 height 32
checkbox input "true"
click at [1202, 687] on button "Submit east" at bounding box center [1229, 678] width 89 height 32
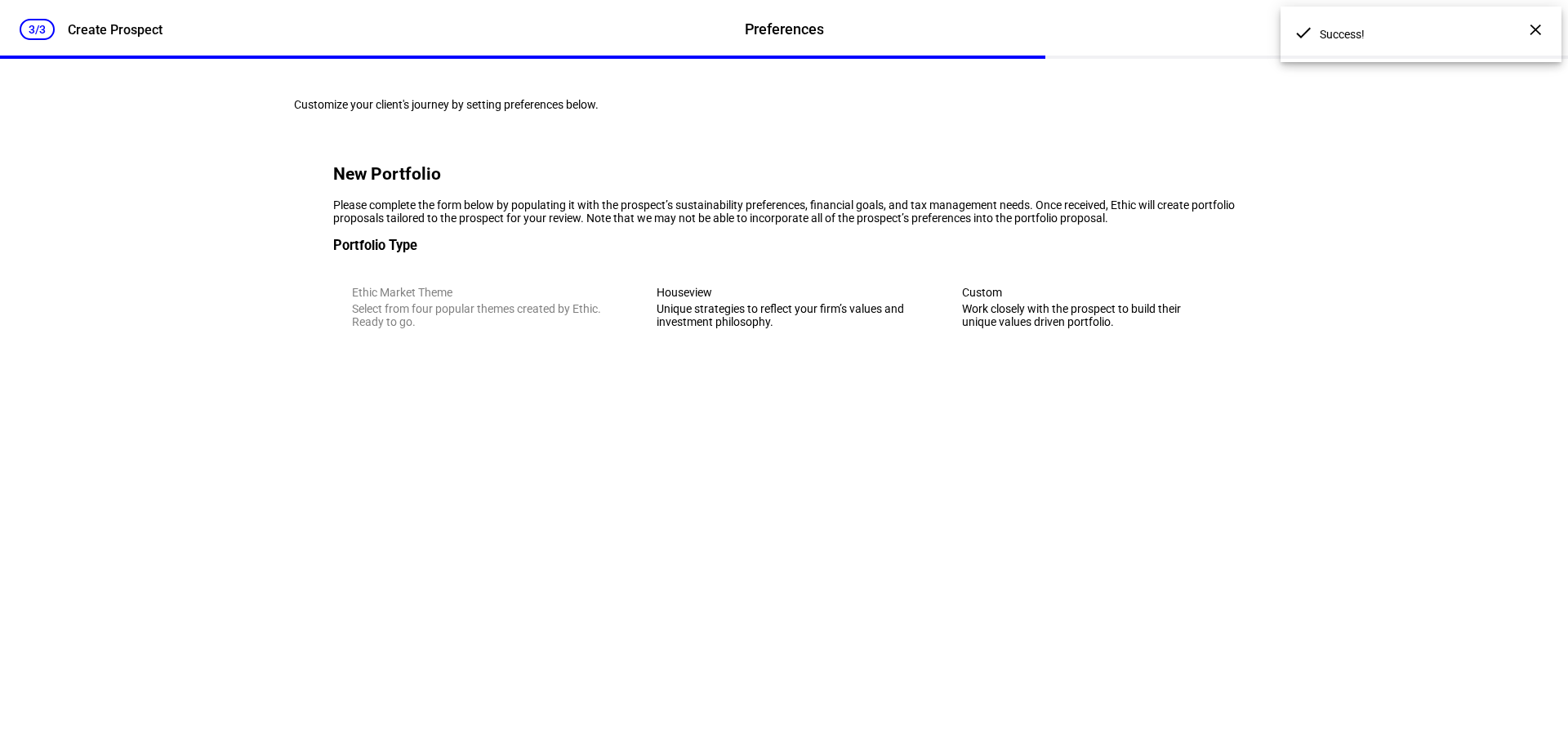
scroll to position [0, 0]
click at [1139, 298] on div "Custom" at bounding box center [1088, 293] width 254 height 13
